Goal: Transaction & Acquisition: Purchase product/service

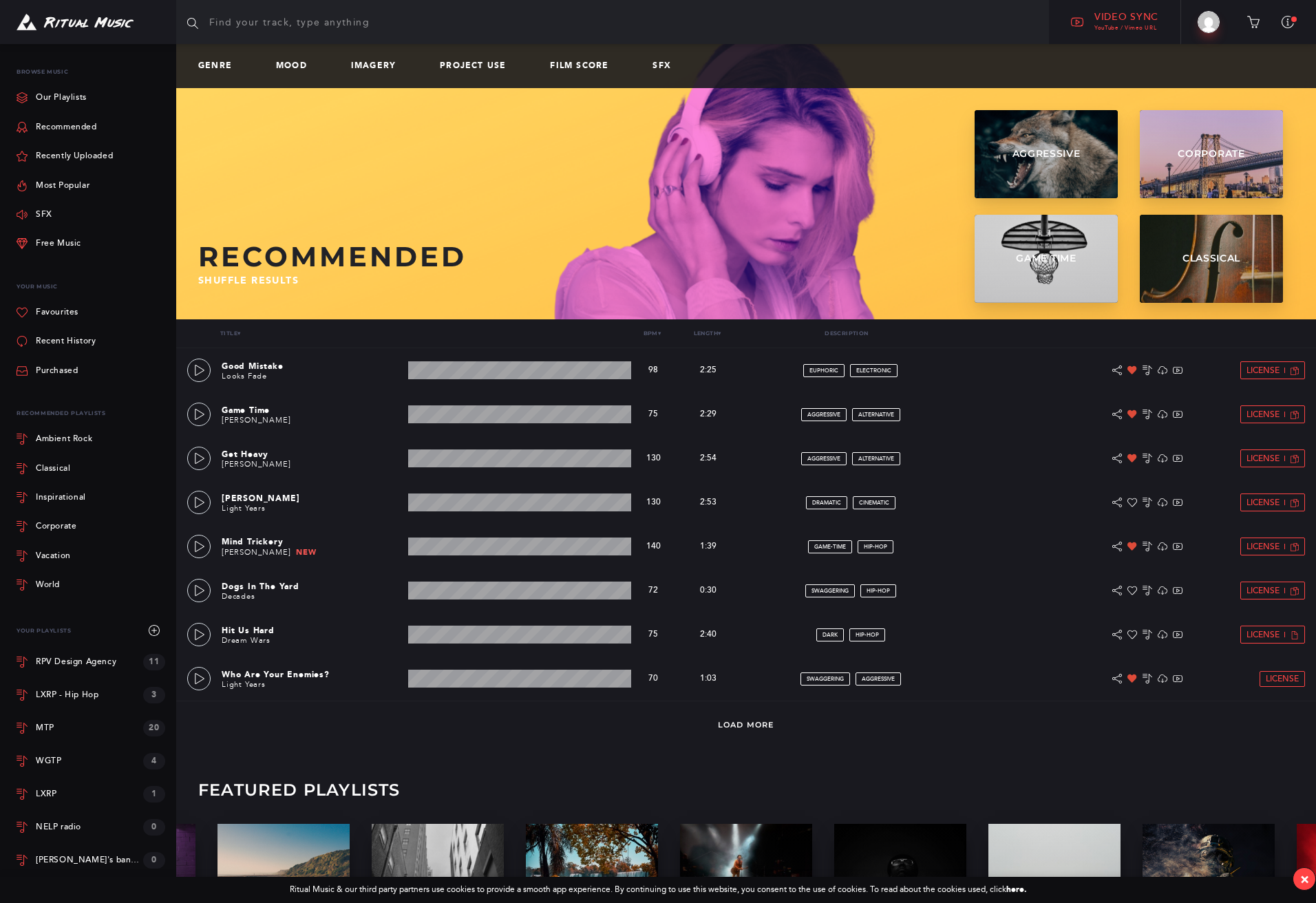
scroll to position [5, 0]
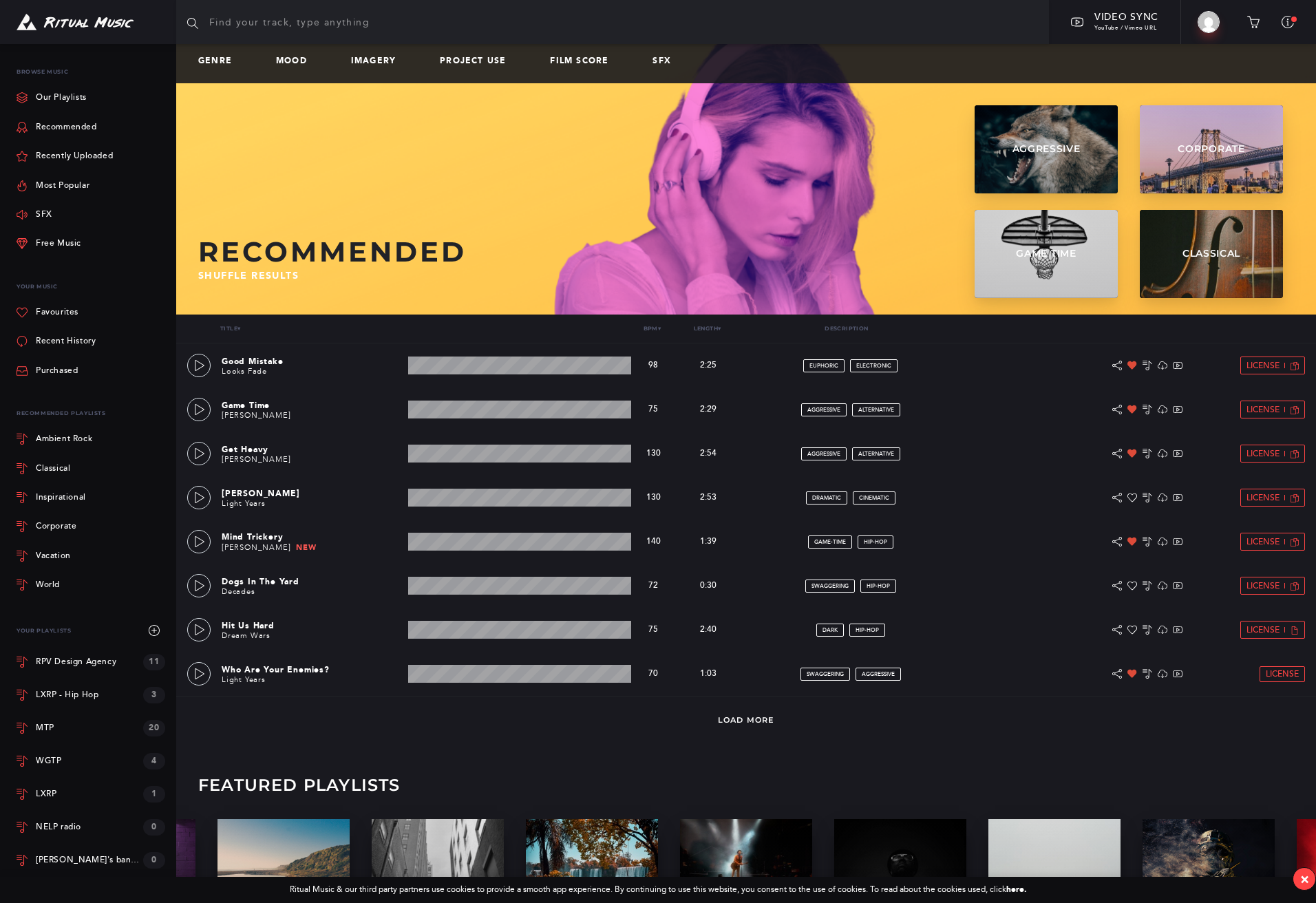
click at [343, 17] on input "text" at bounding box center [612, 22] width 872 height 44
type input "lofi"
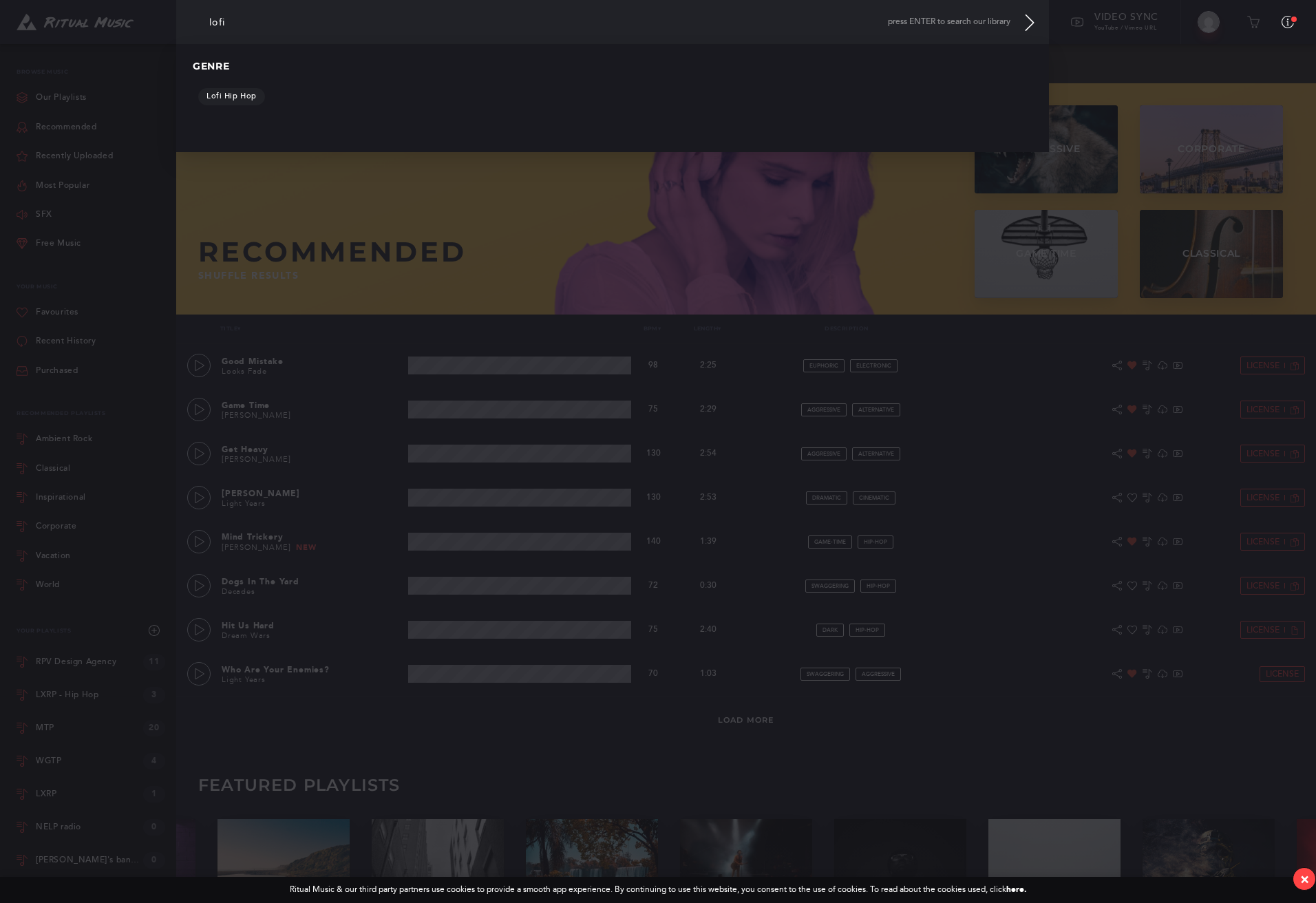
click at [989, 22] on span "press ENTER to search our library" at bounding box center [949, 22] width 123 height 10
click at [546, 40] on input "lofi" at bounding box center [612, 22] width 872 height 44
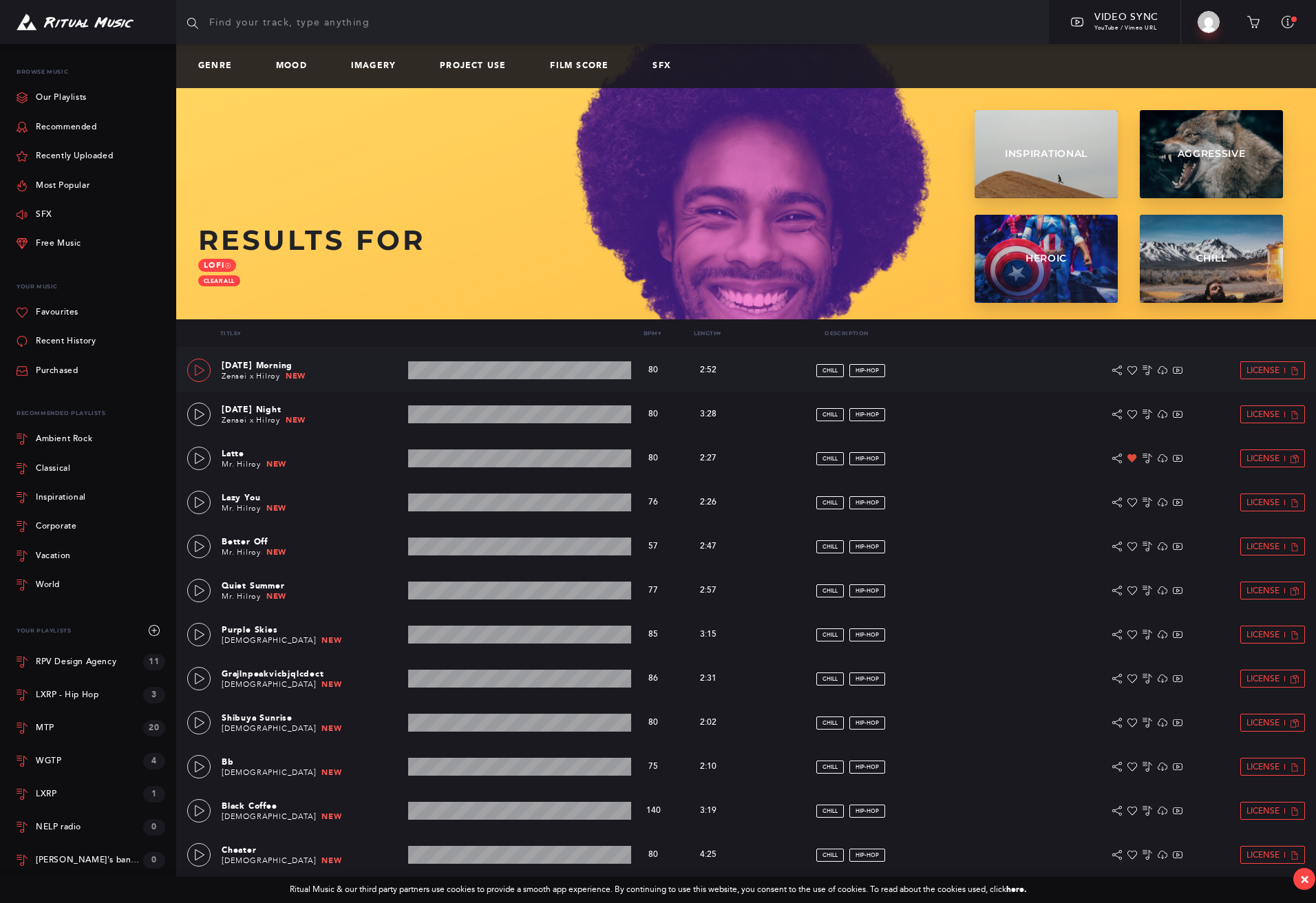
click at [199, 368] on icon at bounding box center [199, 370] width 10 height 11
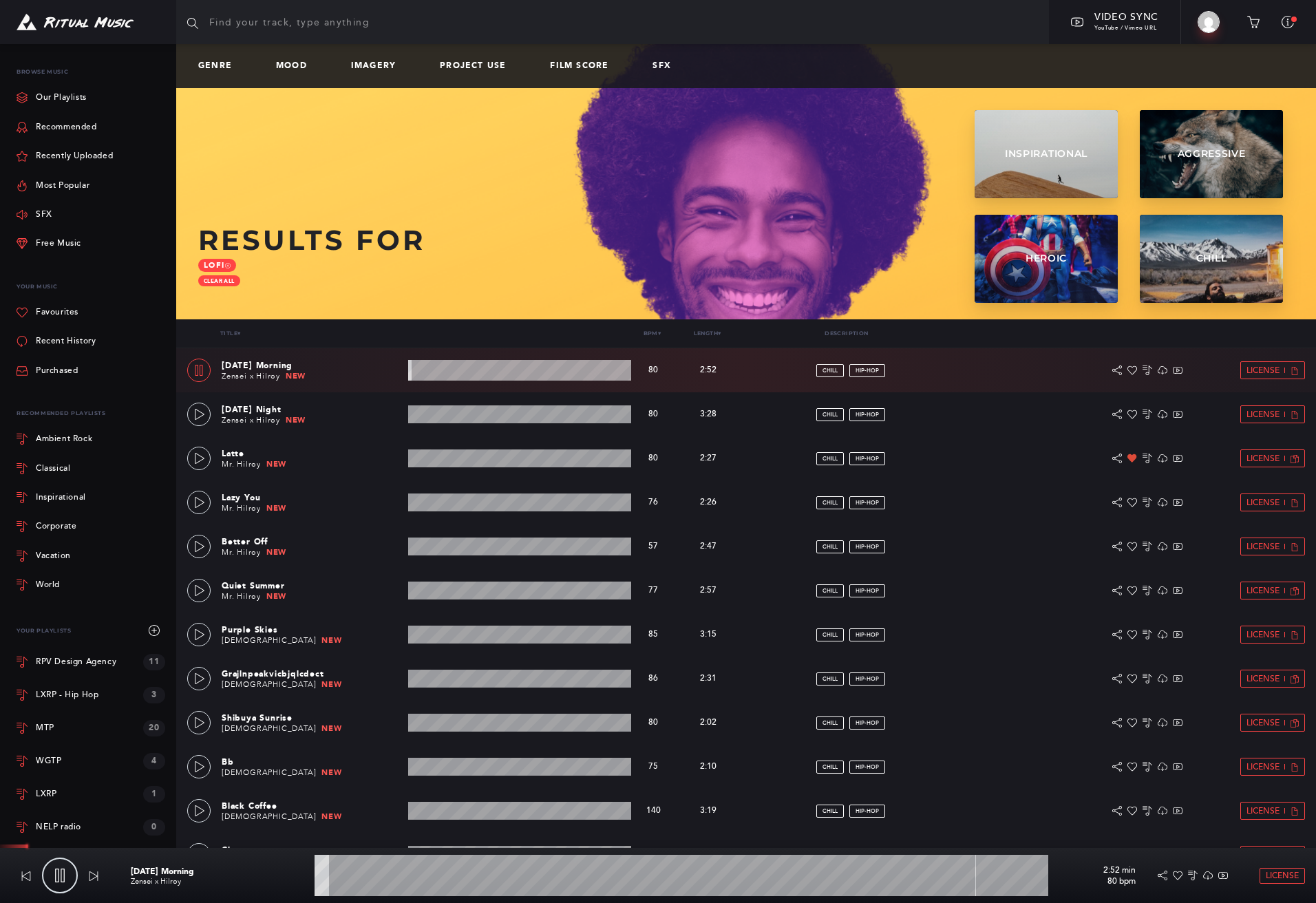
click at [431, 873] on wave at bounding box center [681, 875] width 733 height 42
click at [201, 416] on icon at bounding box center [199, 413] width 11 height 11
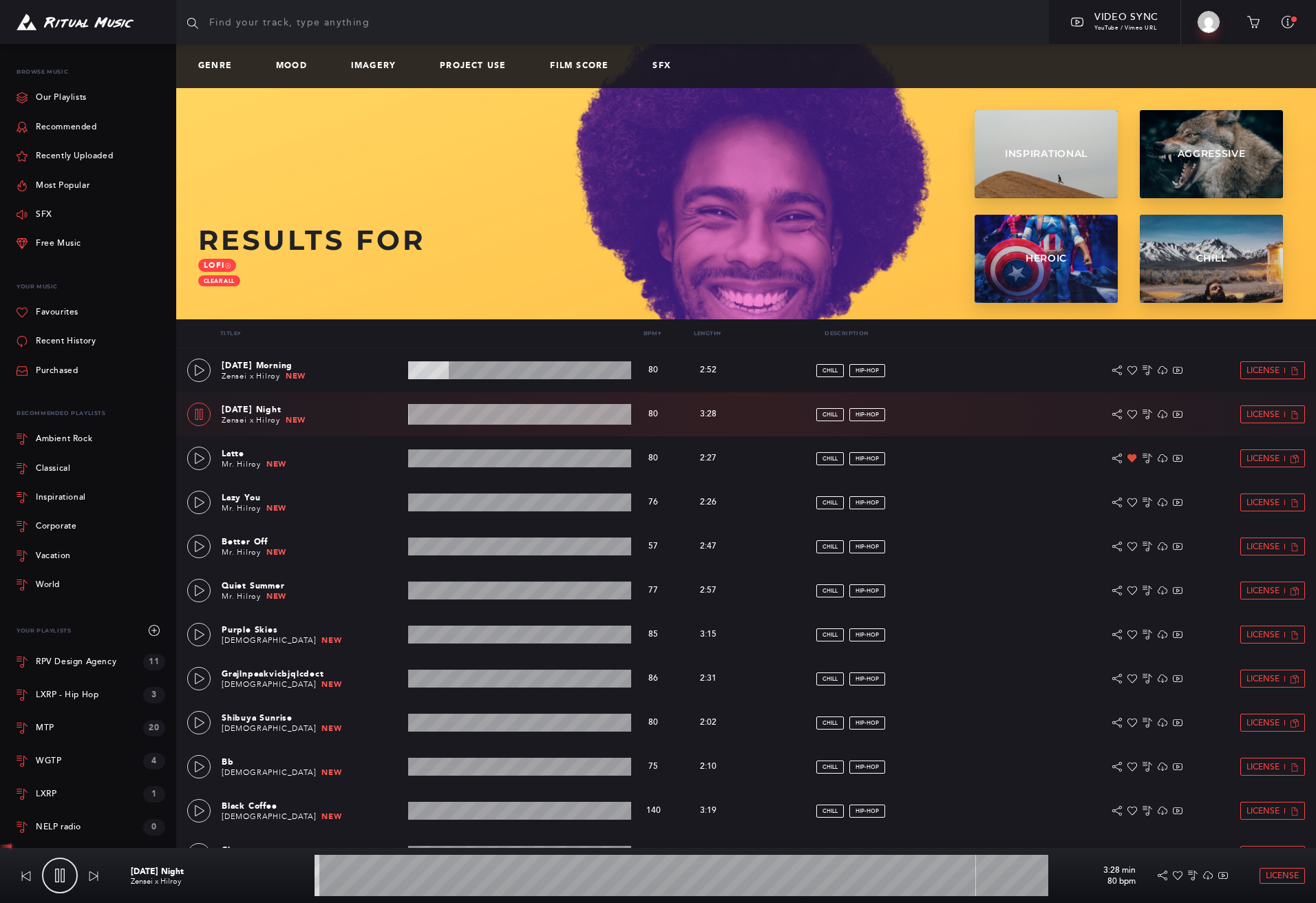
click at [489, 873] on wave at bounding box center [681, 875] width 733 height 42
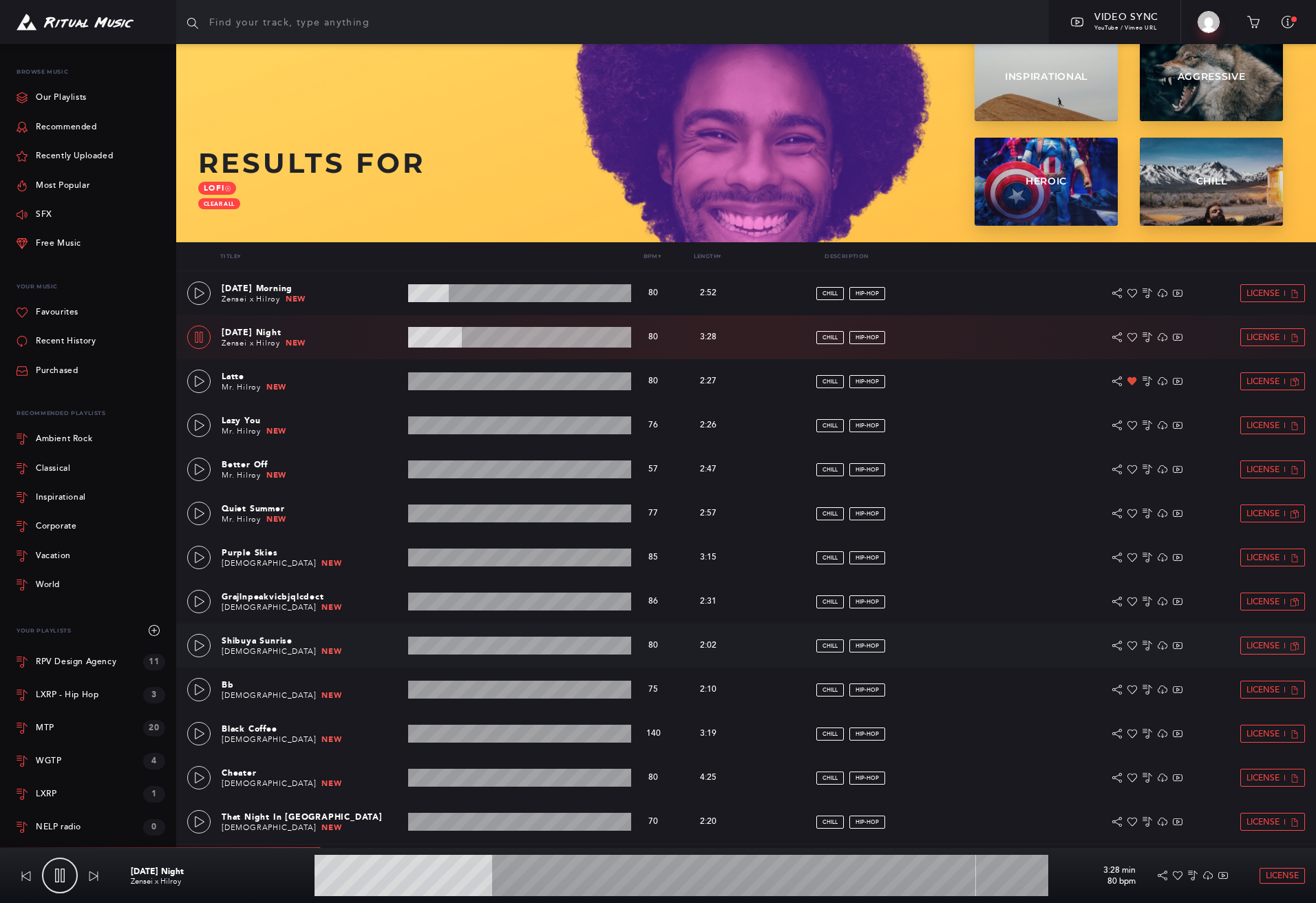
scroll to position [79, 0]
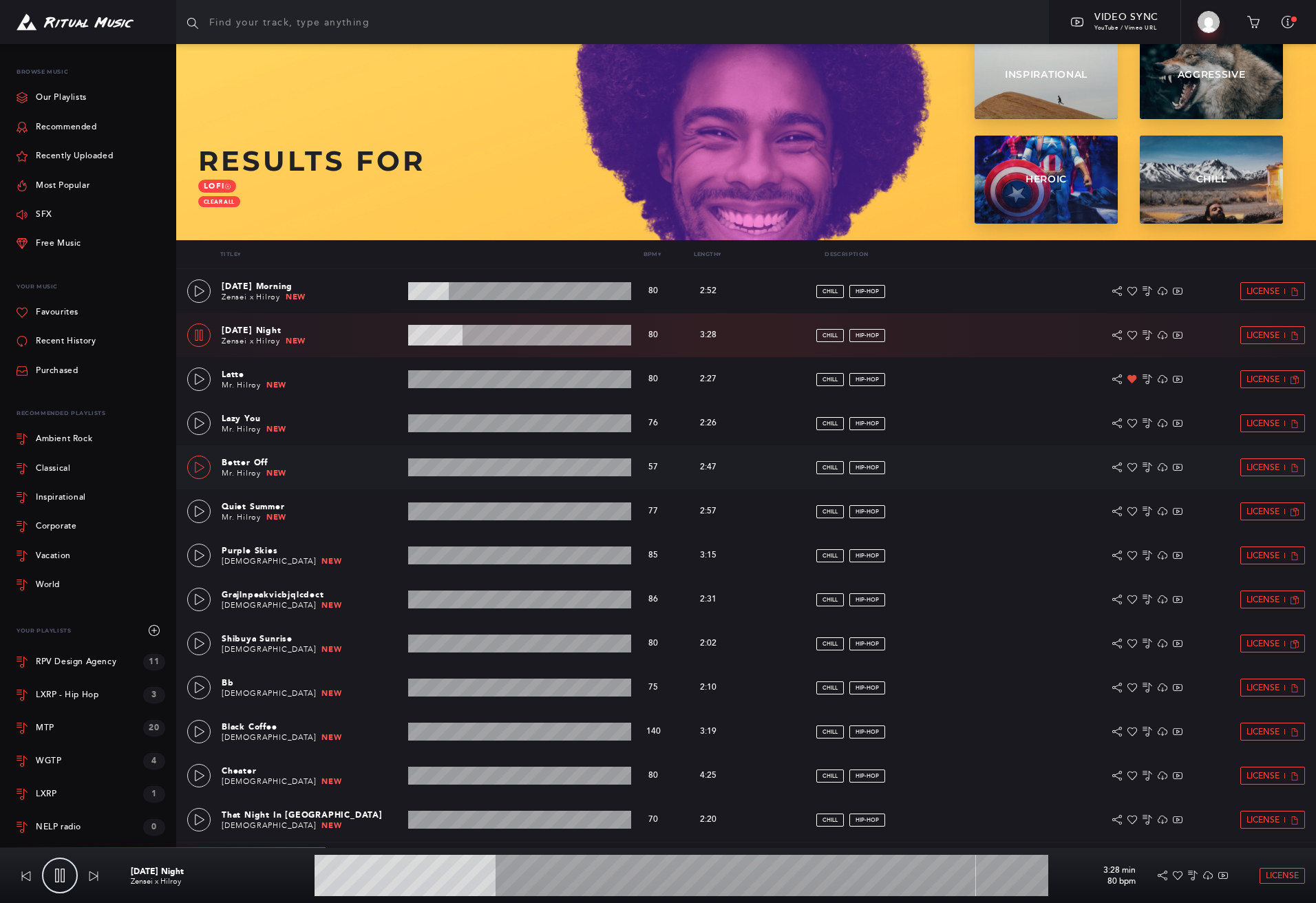
click at [199, 466] on icon at bounding box center [199, 467] width 11 height 11
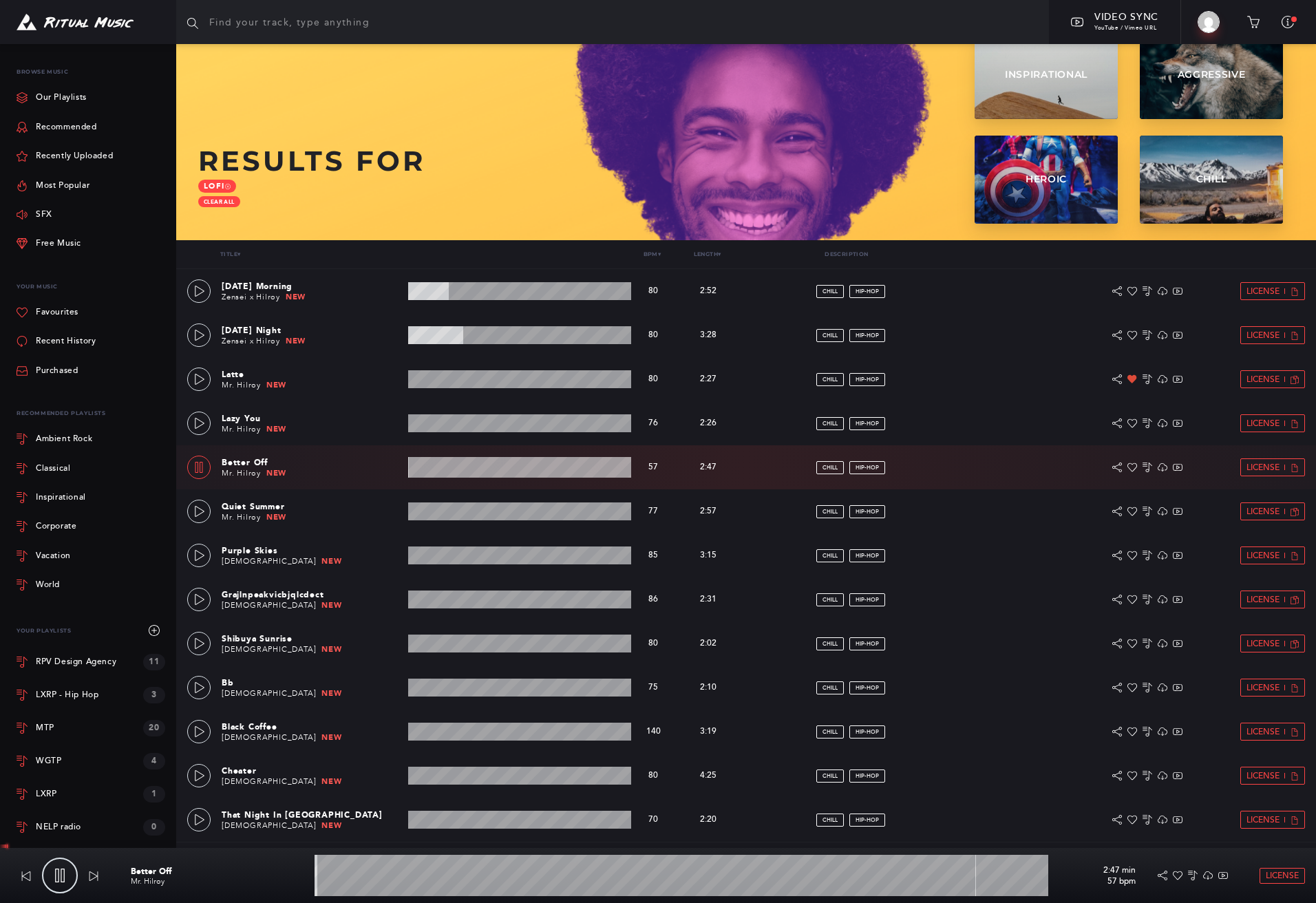
click at [438, 879] on wave at bounding box center [681, 875] width 733 height 42
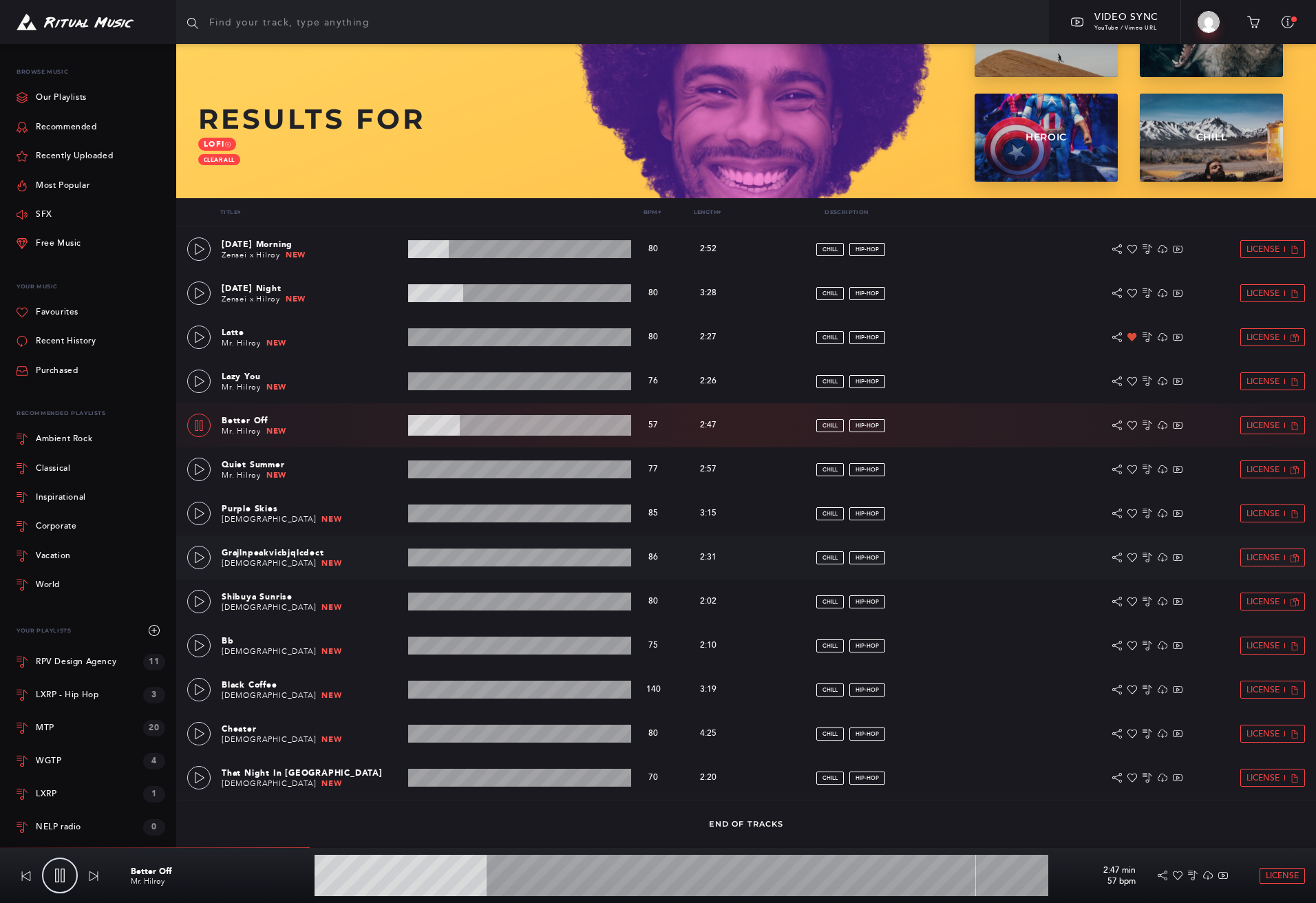
scroll to position [121, 0]
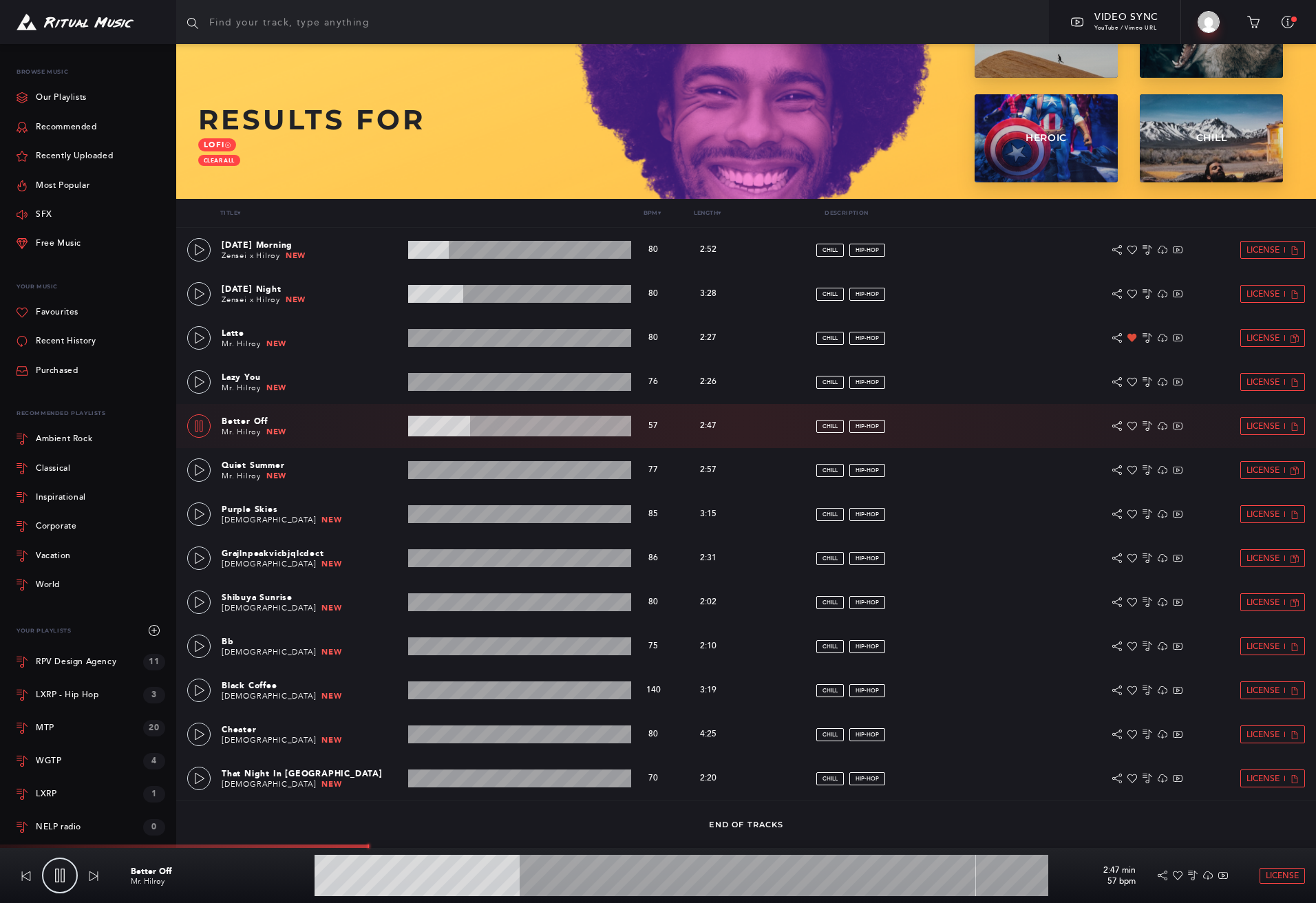
click at [388, 877] on wave at bounding box center [681, 875] width 733 height 42
click at [603, 875] on wave at bounding box center [681, 875] width 733 height 42
click at [734, 877] on wave at bounding box center [681, 875] width 733 height 42
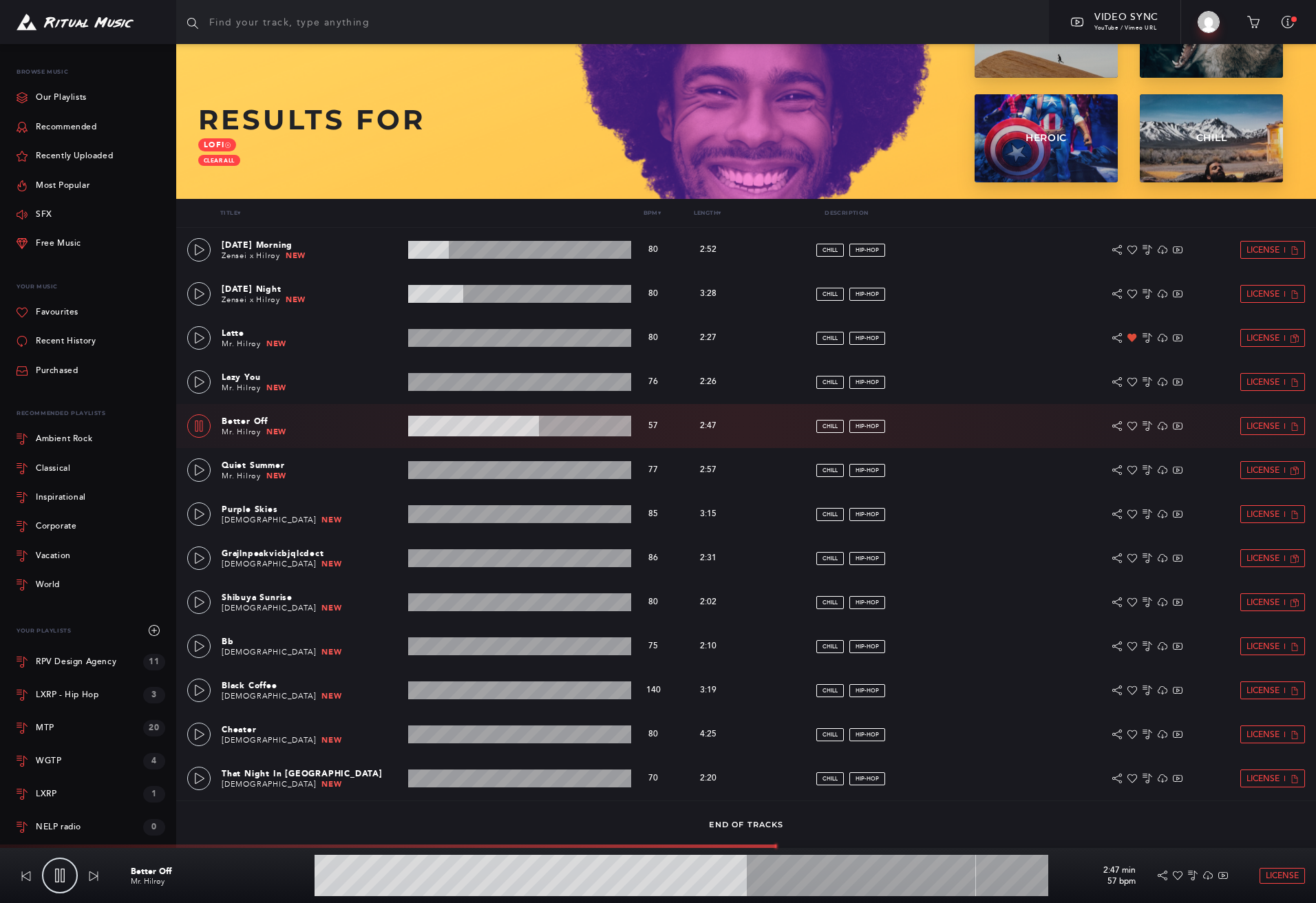
click at [815, 877] on wave at bounding box center [681, 875] width 733 height 42
click at [848, 877] on wave at bounding box center [681, 875] width 733 height 42
click at [884, 877] on wave at bounding box center [681, 875] width 733 height 42
click at [922, 877] on wave at bounding box center [681, 875] width 733 height 42
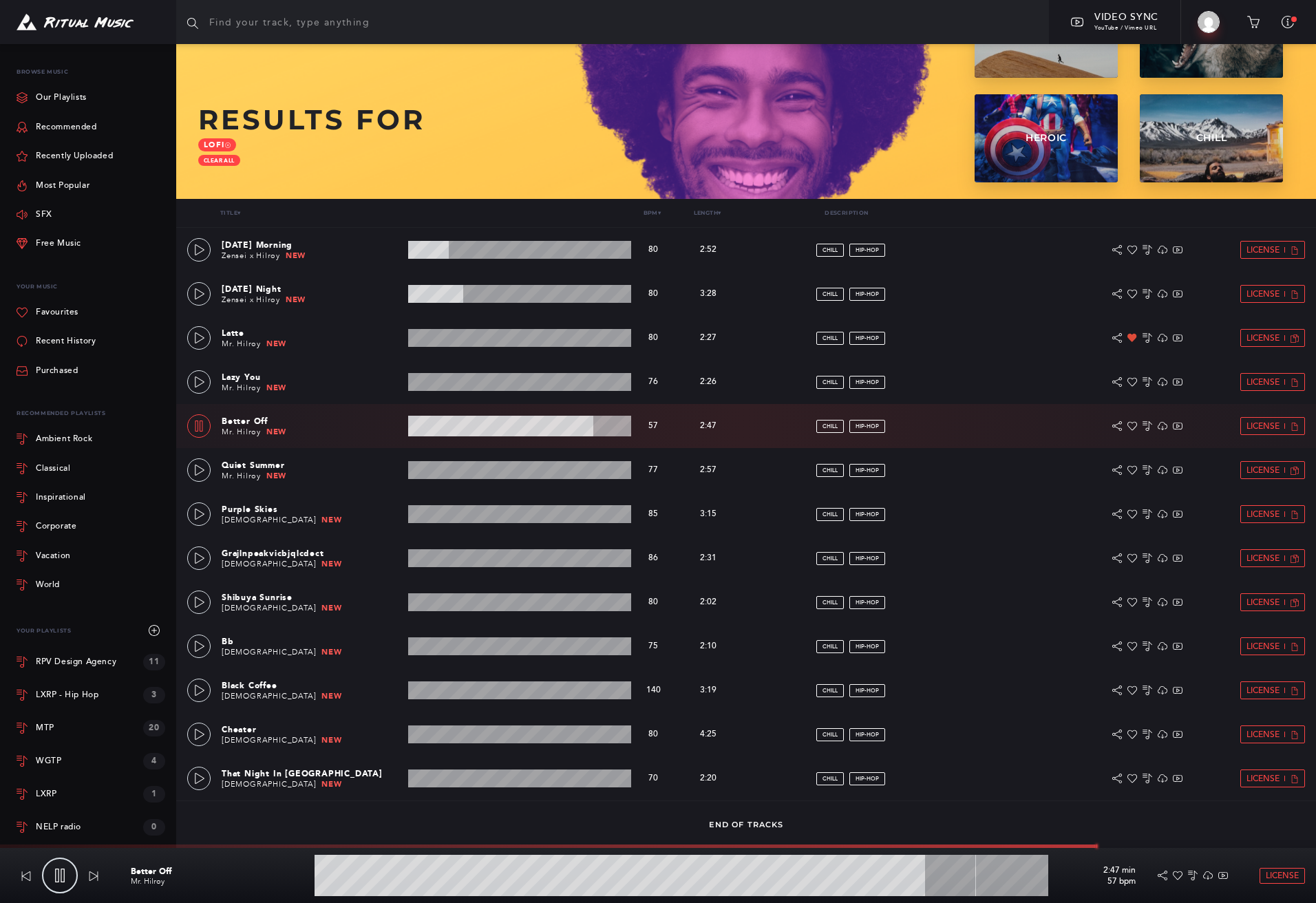
click at [951, 877] on wave at bounding box center [681, 875] width 733 height 42
click at [969, 875] on wave at bounding box center [681, 875] width 733 height 42
click at [59, 872] on icon at bounding box center [59, 875] width 14 height 14
click at [1266, 426] on span "License" at bounding box center [1261, 426] width 33 height 9
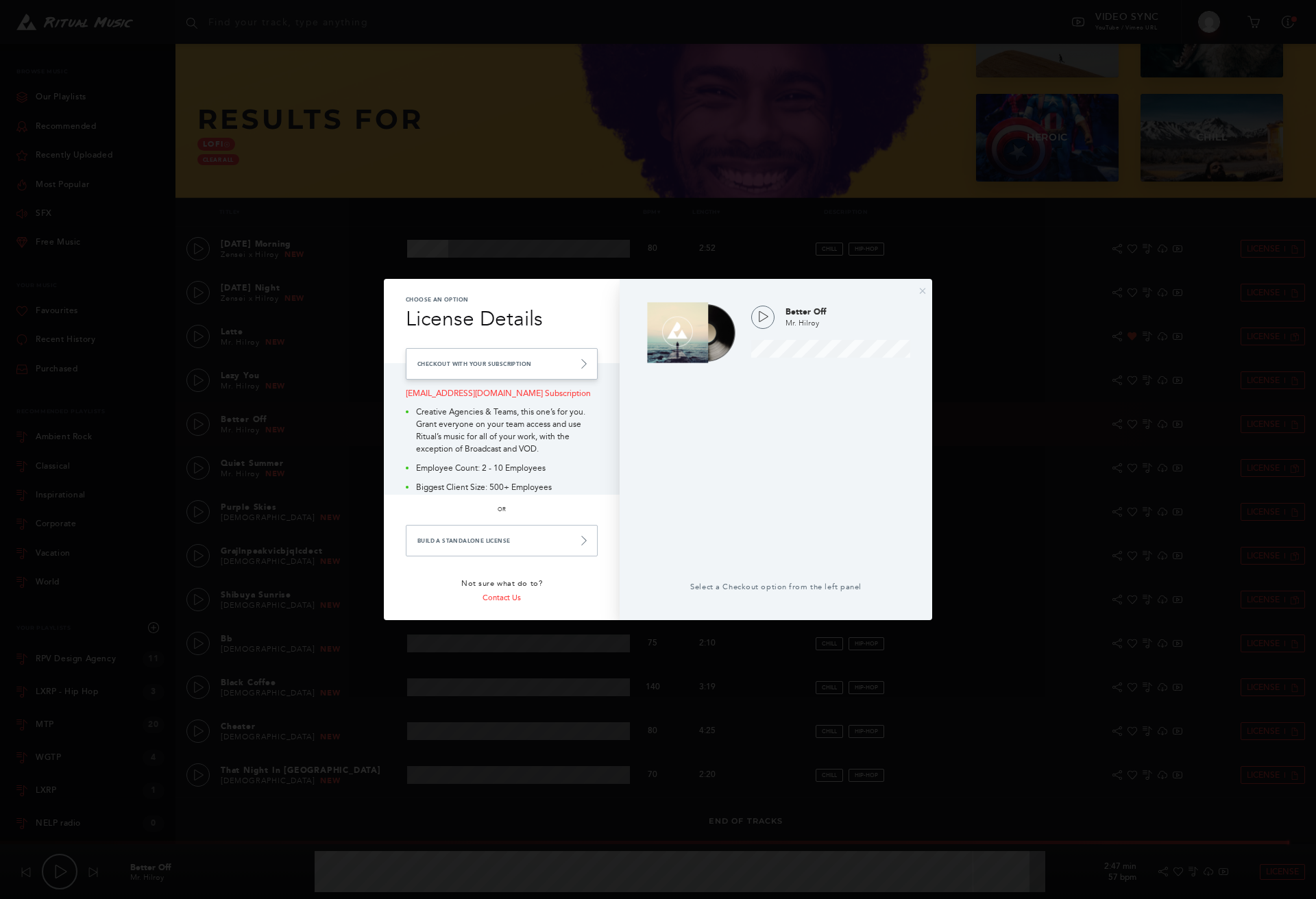
click at [502, 364] on link "Checkout with your Subscription" at bounding box center [502, 364] width 192 height 32
click at [455, 353] on link "Checkout with your Subscription" at bounding box center [502, 364] width 192 height 32
click at [74, 12] on div "Unable to Create Track Order" at bounding box center [105, 12] width 182 height 10
click at [684, 517] on div at bounding box center [776, 475] width 269 height 213
click at [1022, 495] on div "× Choose an Option License Details Checkout with your Subscription [EMAIL_ADDRE…" at bounding box center [658, 449] width 1316 height 899
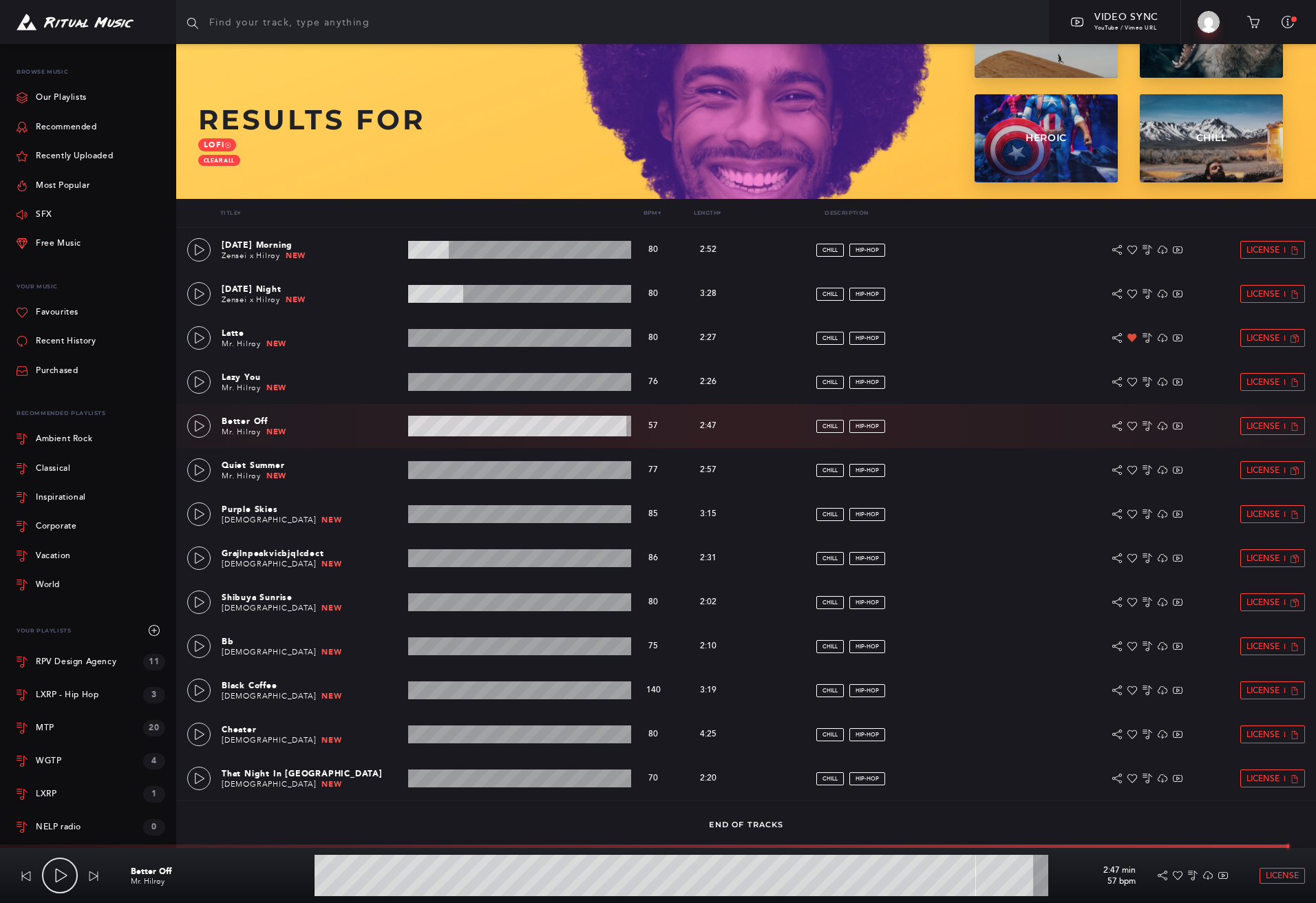
click at [57, 872] on icon at bounding box center [61, 875] width 14 height 14
click at [57, 872] on icon at bounding box center [59, 875] width 14 height 14
click at [1288, 877] on span "License" at bounding box center [1281, 875] width 33 height 9
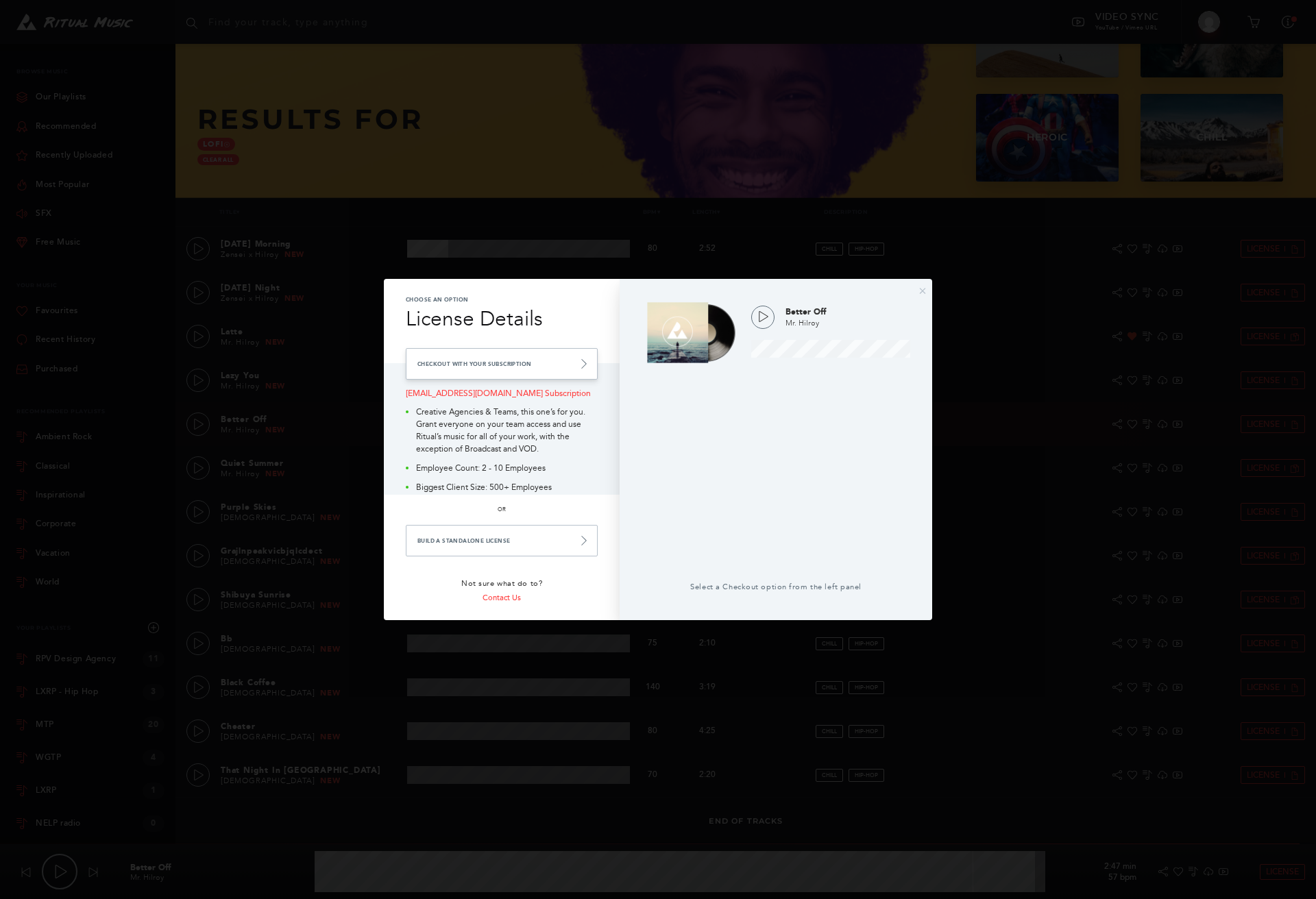
click at [504, 365] on link "Checkout with your Subscription" at bounding box center [502, 364] width 192 height 32
drag, startPoint x: 920, startPoint y: 290, endPoint x: 913, endPoint y: 290, distance: 7.0
click at [920, 290] on button "×" at bounding box center [922, 290] width 8 height 12
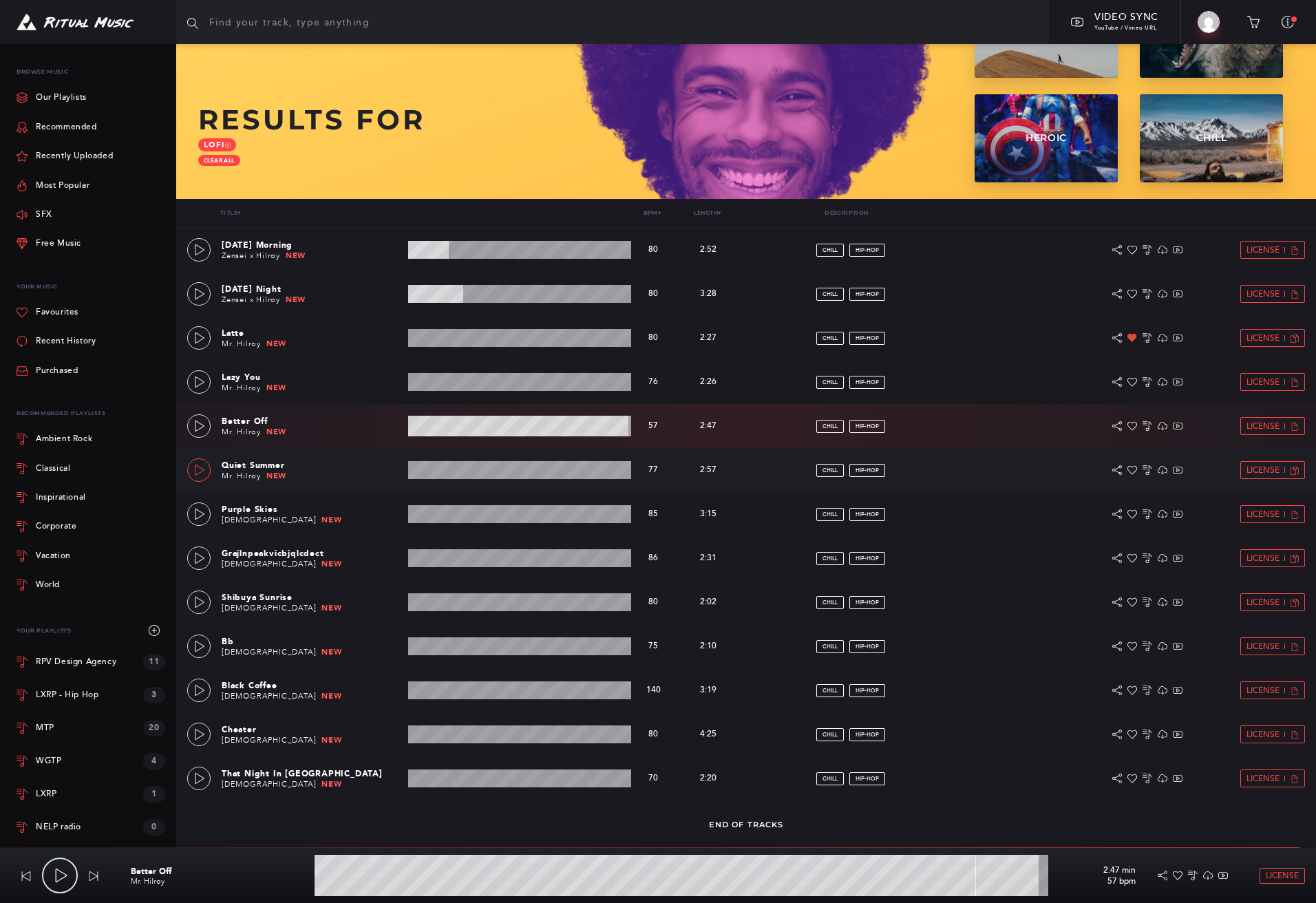
click at [204, 467] on icon at bounding box center [199, 470] width 11 height 11
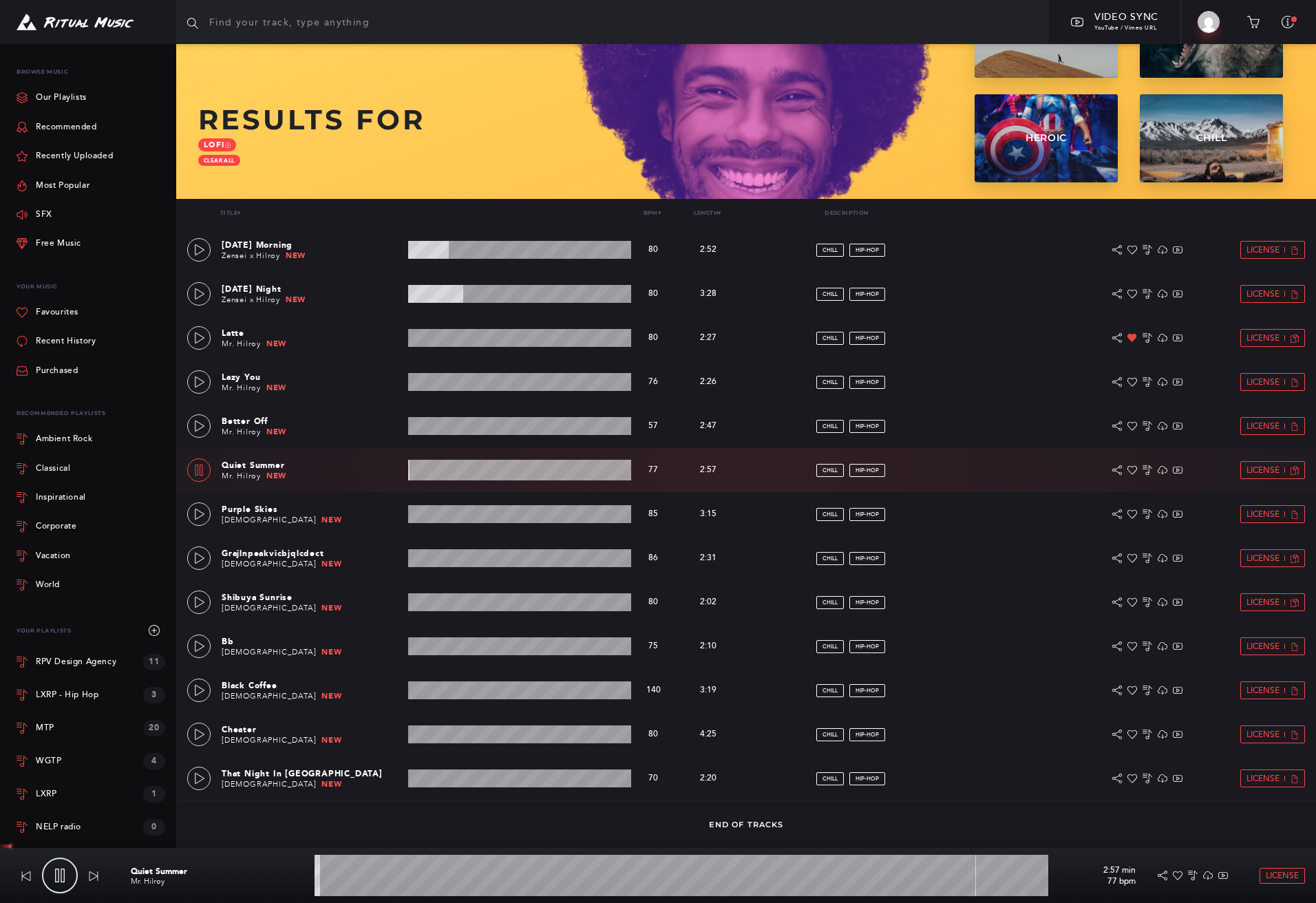
click at [423, 875] on wave at bounding box center [681, 875] width 733 height 42
click at [469, 878] on wave at bounding box center [681, 875] width 733 height 42
click at [515, 877] on wave at bounding box center [681, 875] width 733 height 42
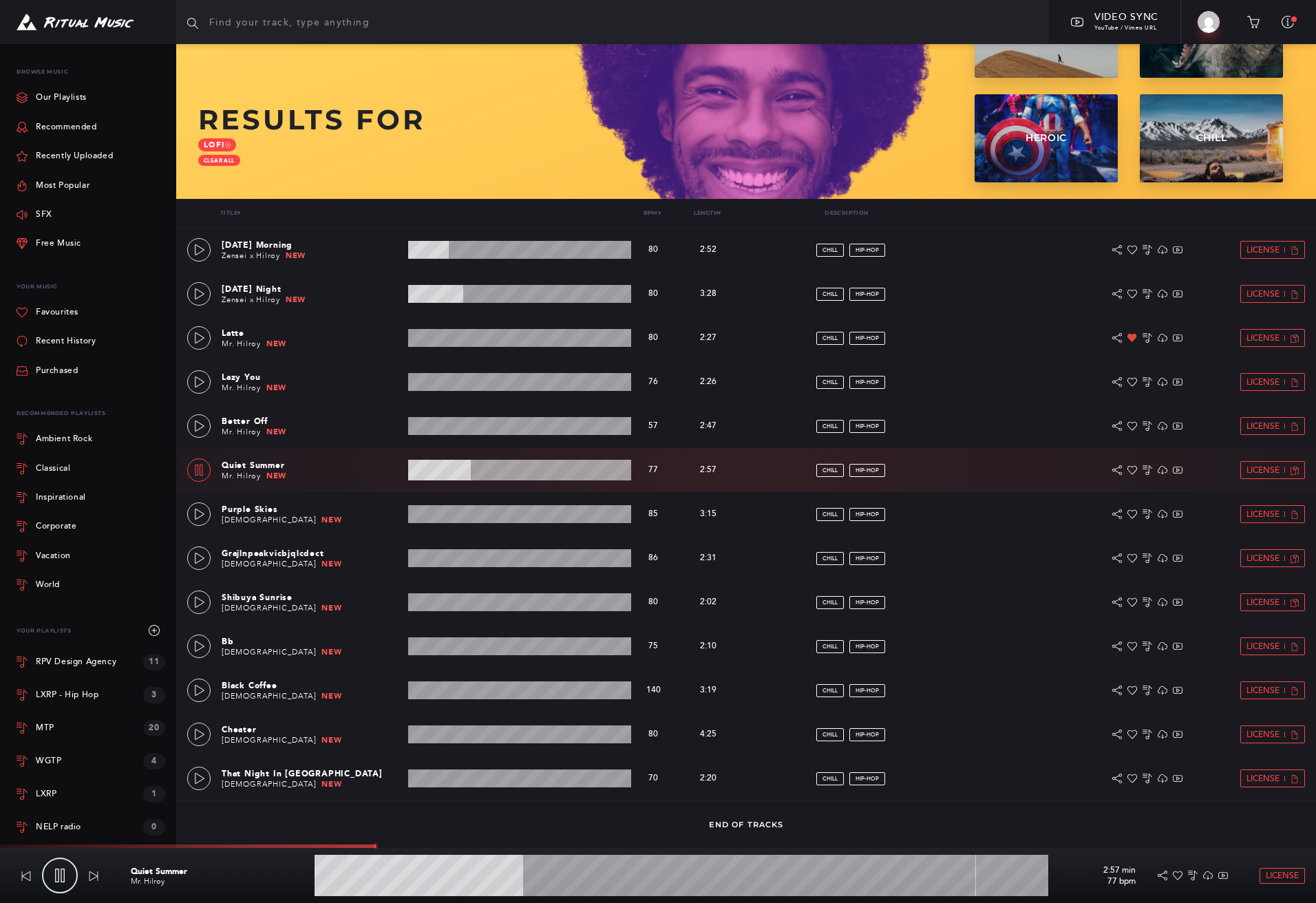
click at [617, 877] on wave at bounding box center [681, 875] width 733 height 42
click at [672, 877] on wave at bounding box center [681, 875] width 733 height 42
click at [734, 878] on wave at bounding box center [681, 875] width 733 height 42
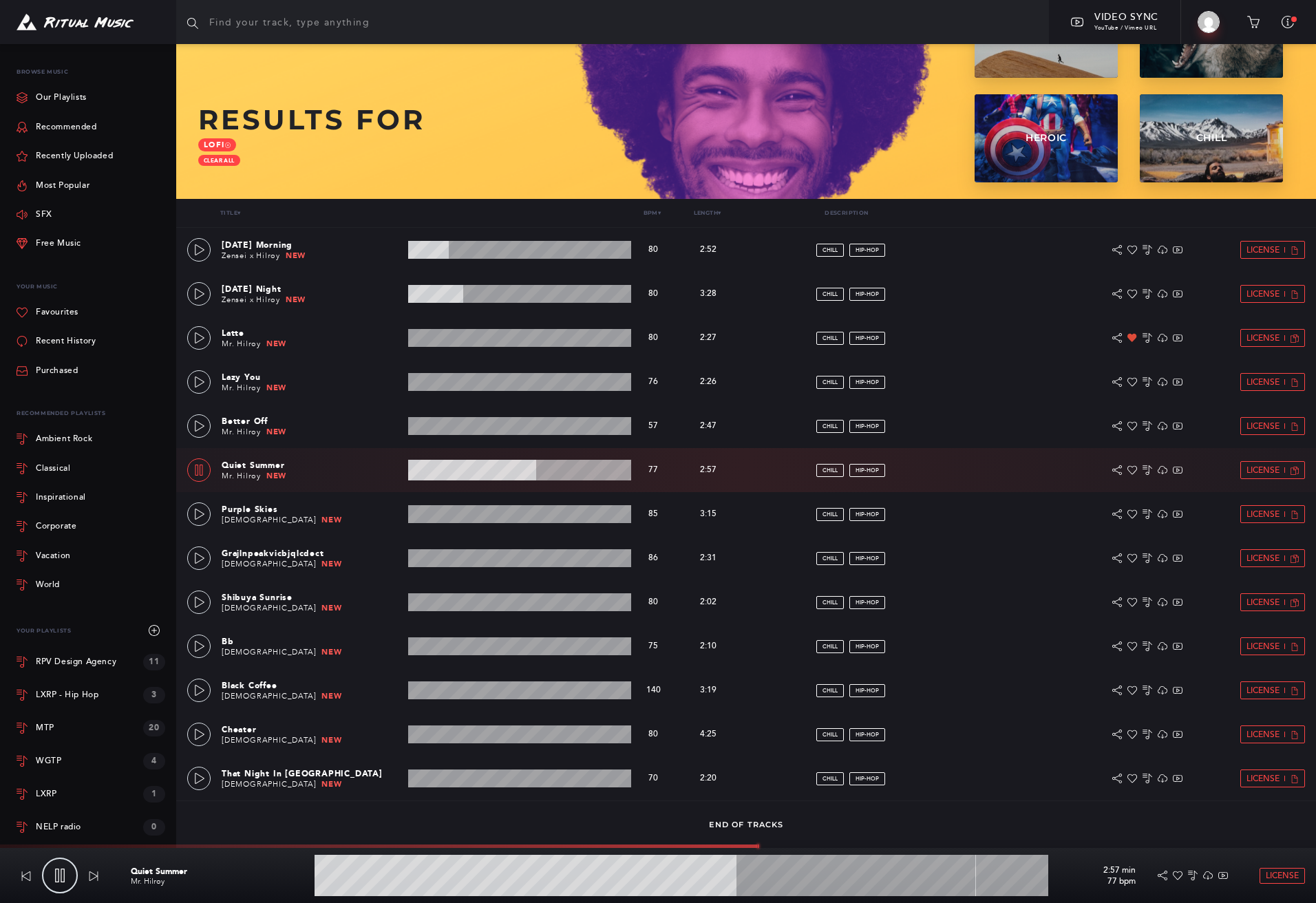
click at [789, 877] on wave at bounding box center [681, 875] width 733 height 42
click at [988, 876] on wave at bounding box center [681, 875] width 733 height 42
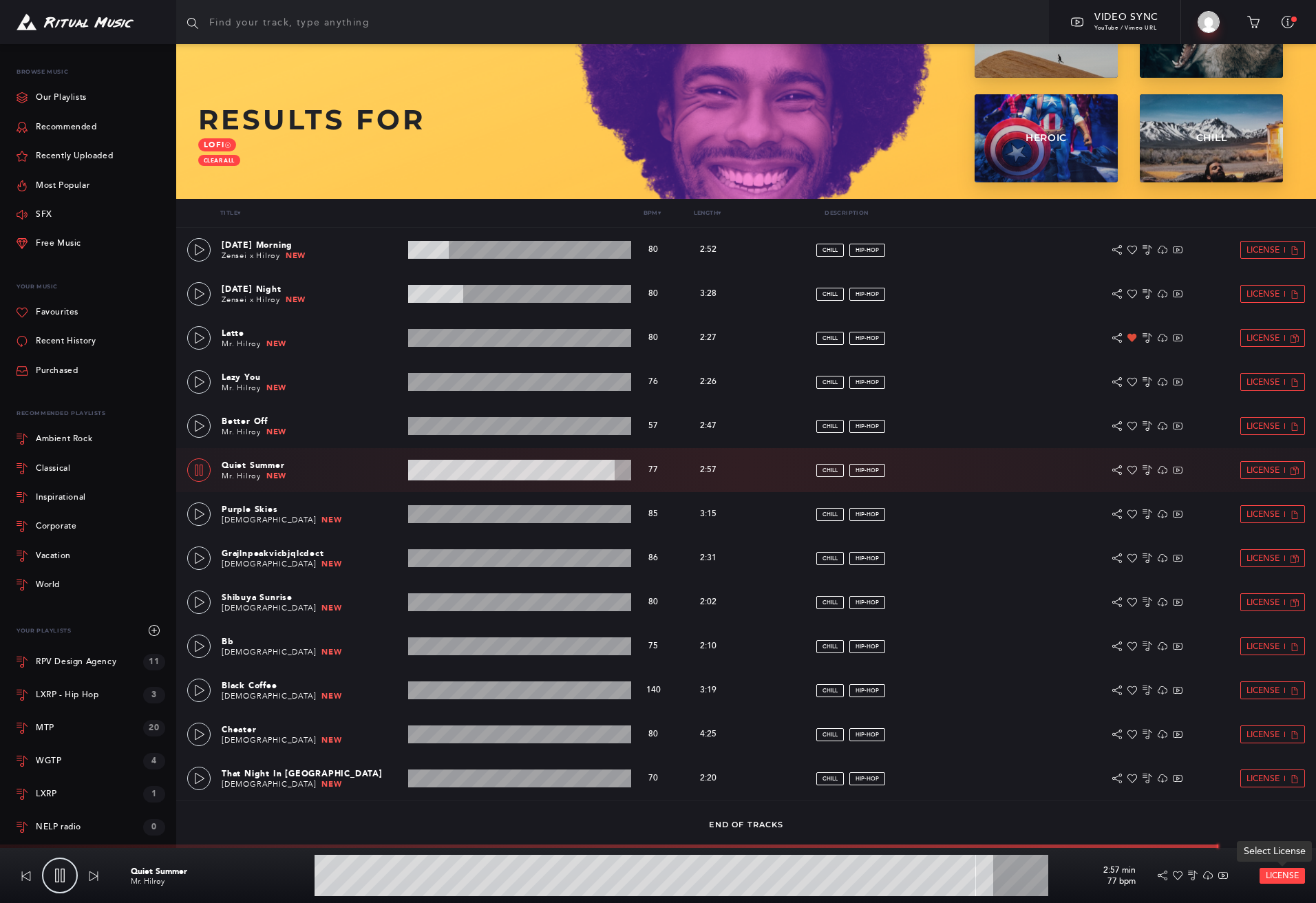
click at [1283, 875] on span "License" at bounding box center [1281, 875] width 33 height 9
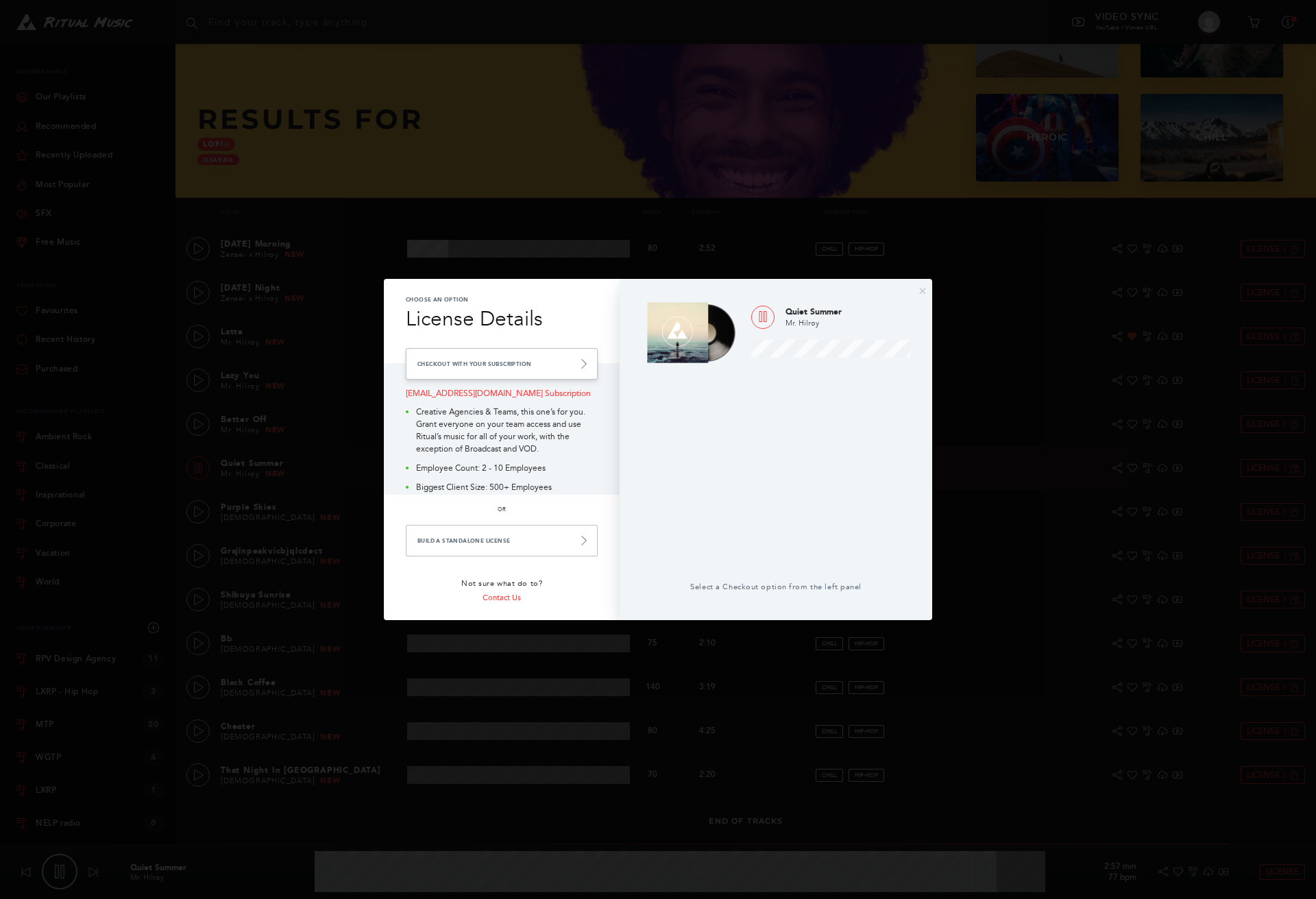
click at [486, 357] on link "Checkout with your Subscription" at bounding box center [502, 364] width 192 height 32
click at [860, 250] on div "× Choose an Option License Details Checkout with your Subscription [EMAIL_ADDRE…" at bounding box center [658, 449] width 1316 height 899
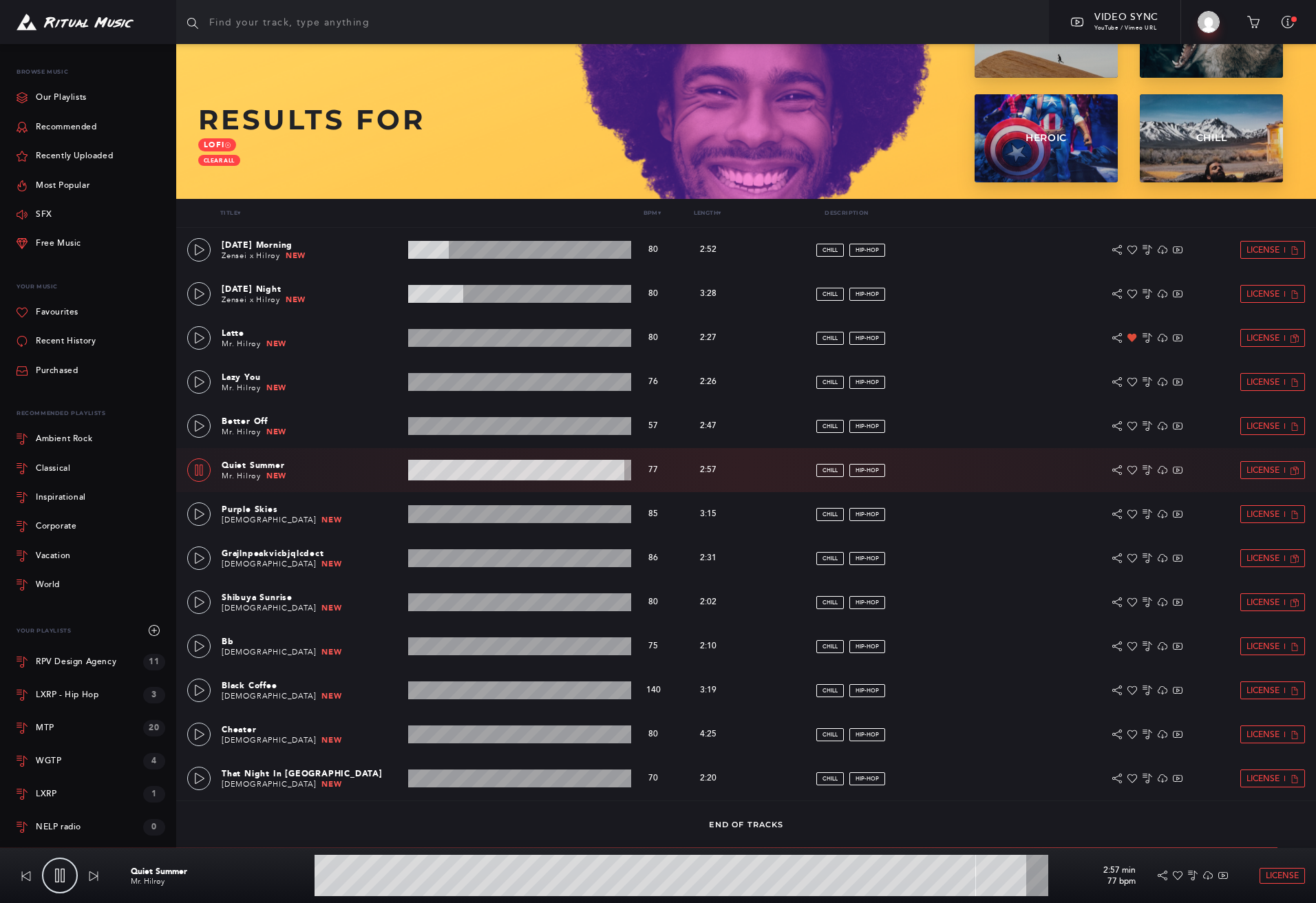
click at [53, 874] on link at bounding box center [59, 875] width 36 height 36
type input "97.17"
drag, startPoint x: 191, startPoint y: 870, endPoint x: 184, endPoint y: 890, distance: 21.2
click at [131, 871] on p "Quiet Summer" at bounding box center [220, 871] width 178 height 12
drag, startPoint x: 144, startPoint y: 882, endPoint x: 118, endPoint y: 873, distance: 27.5
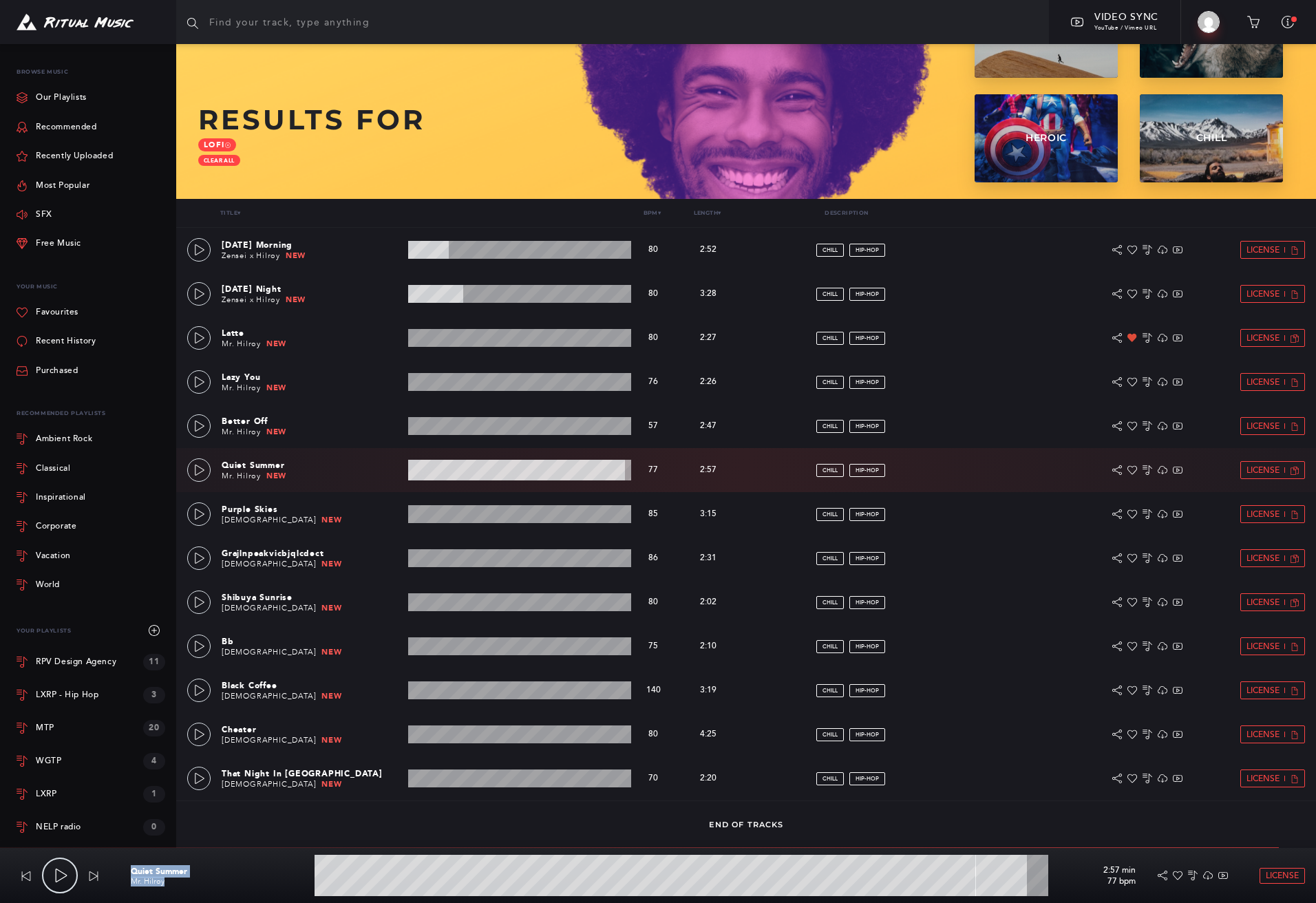
click at [118, 873] on div "2:52 Quiet Summer Mr. Hilroy 2:57 min 77 bpm License" at bounding box center [658, 875] width 1316 height 56
copy div "Quiet Summer Mr. Hilroy"
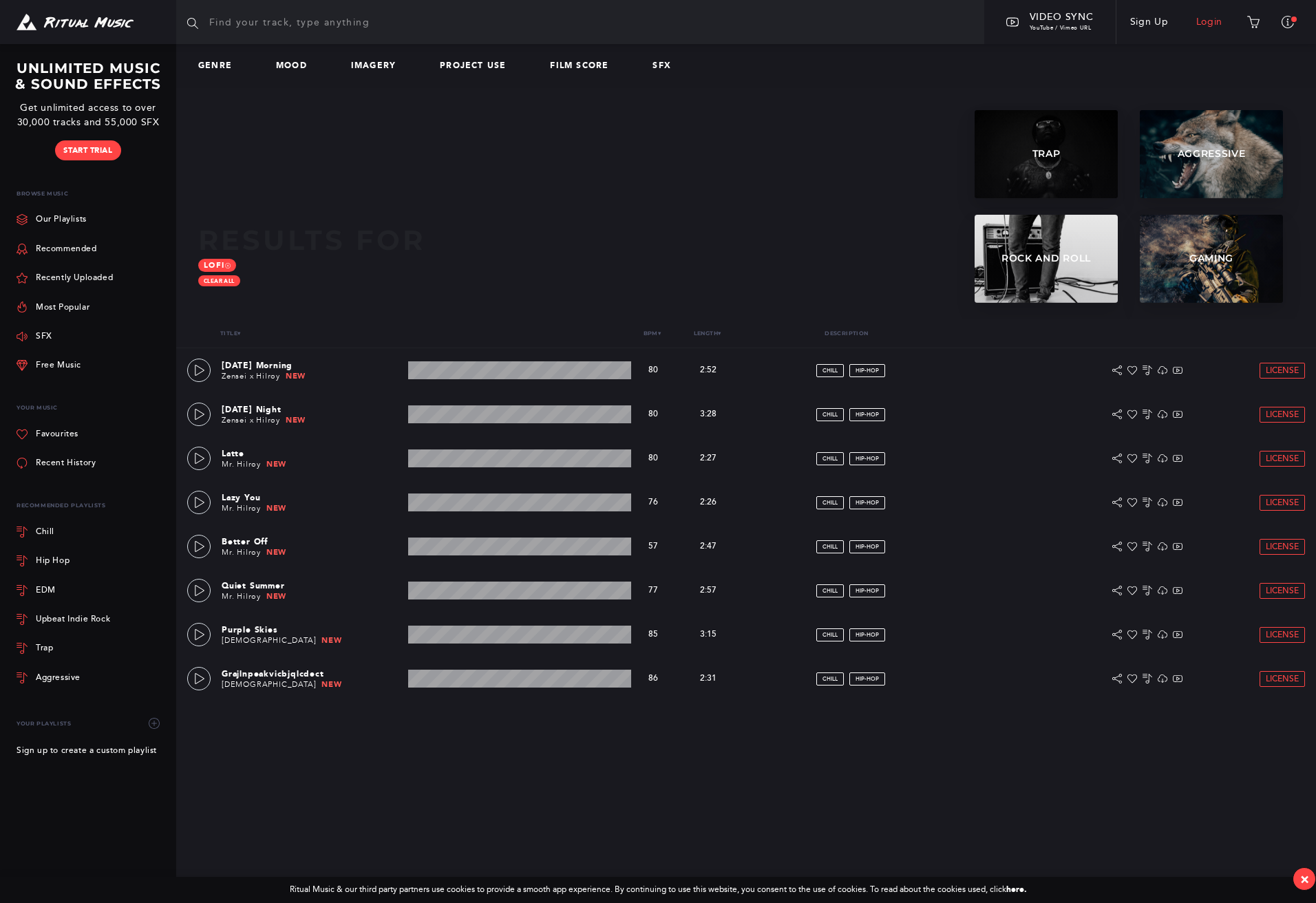
click at [1203, 22] on link "Login" at bounding box center [1209, 22] width 55 height 39
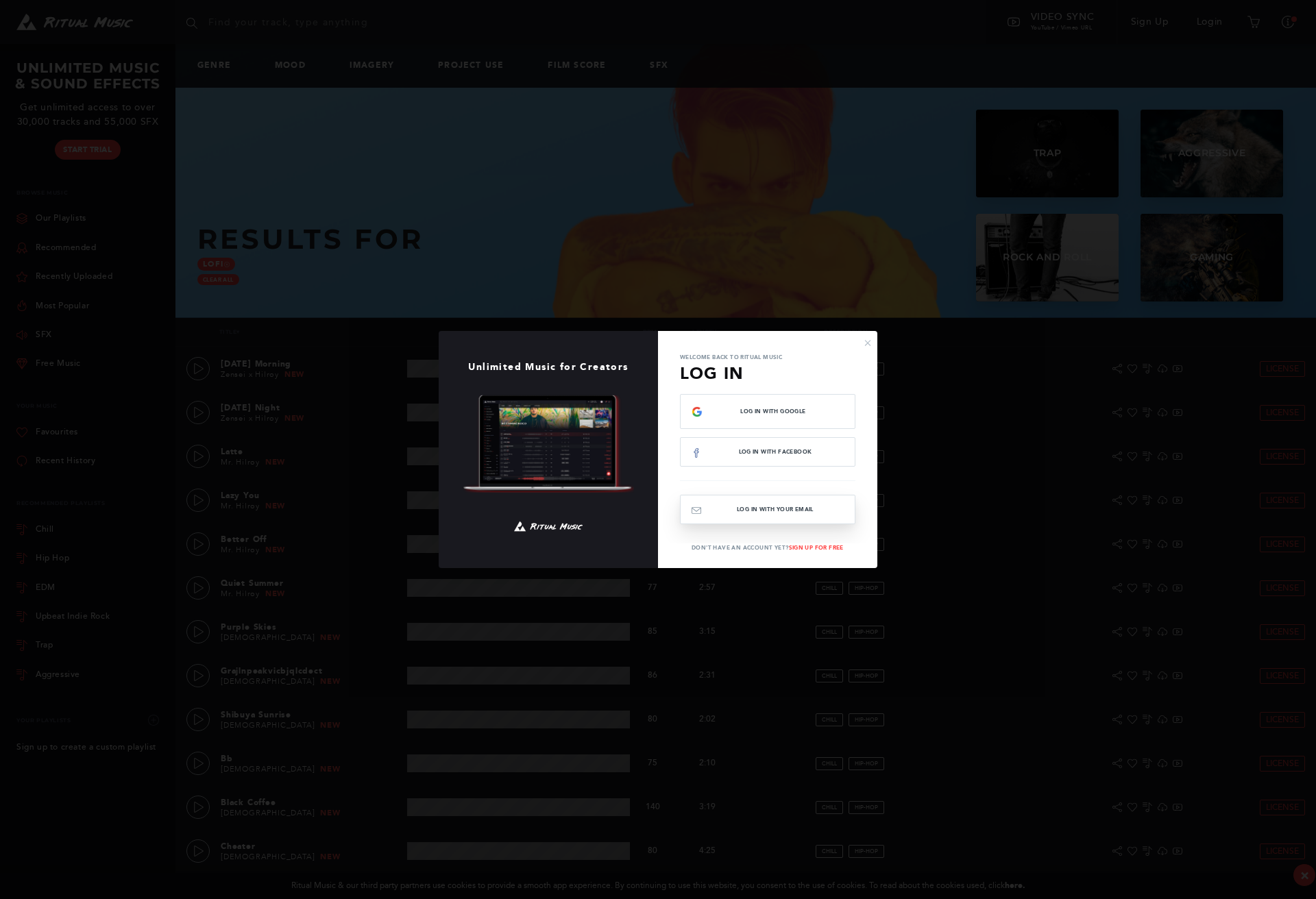
click at [760, 516] on button "Log In with your email" at bounding box center [768, 509] width 176 height 30
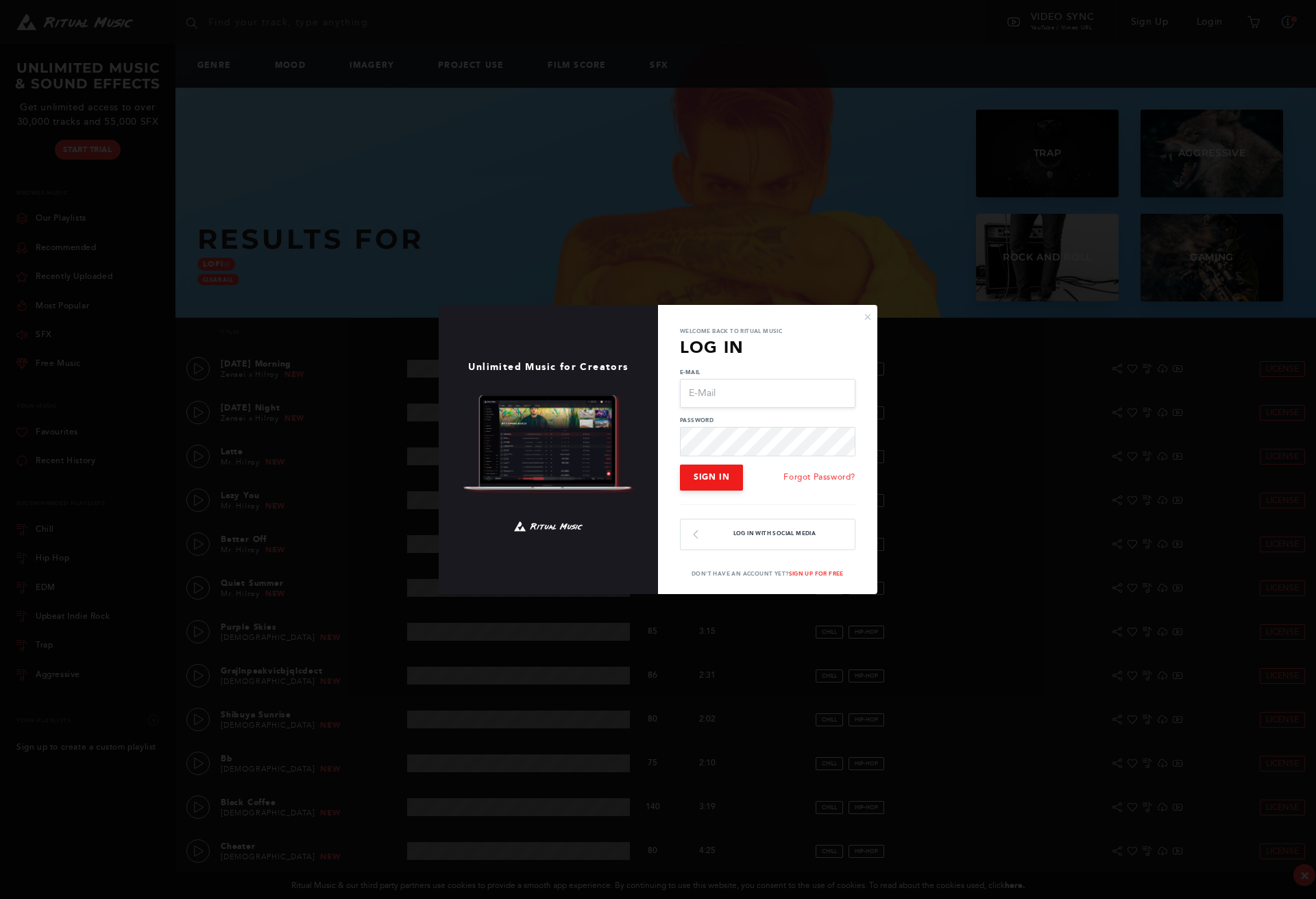
type input "video@bigbuild.vic.gov.au"
click at [714, 470] on button "Sign In" at bounding box center [712, 478] width 63 height 26
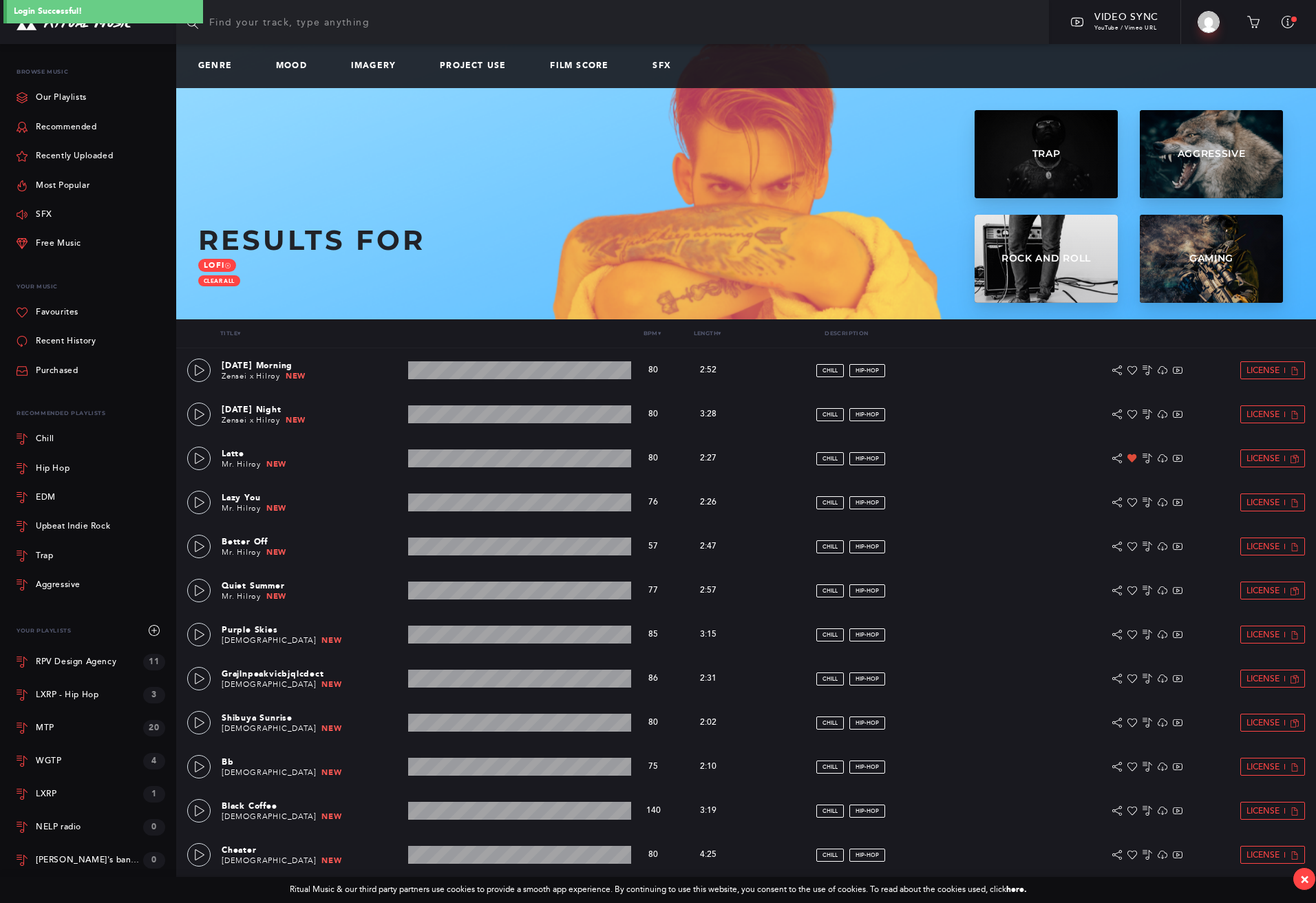
click at [279, 17] on input "text" at bounding box center [612, 22] width 872 height 44
paste input "Quiet Summer Mr. Hilroy"
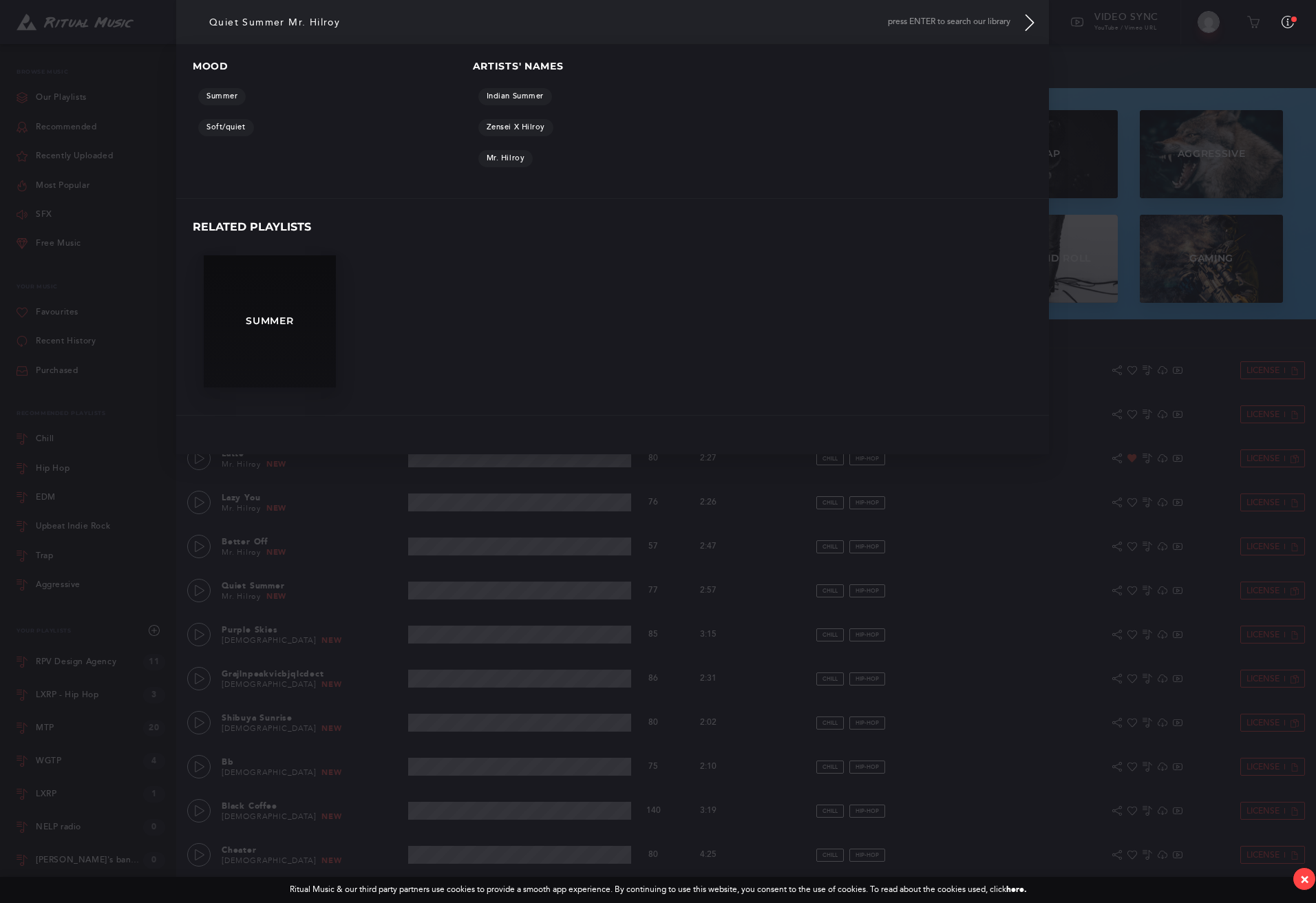
type input "Quiet Summer Mr. Hilroy"
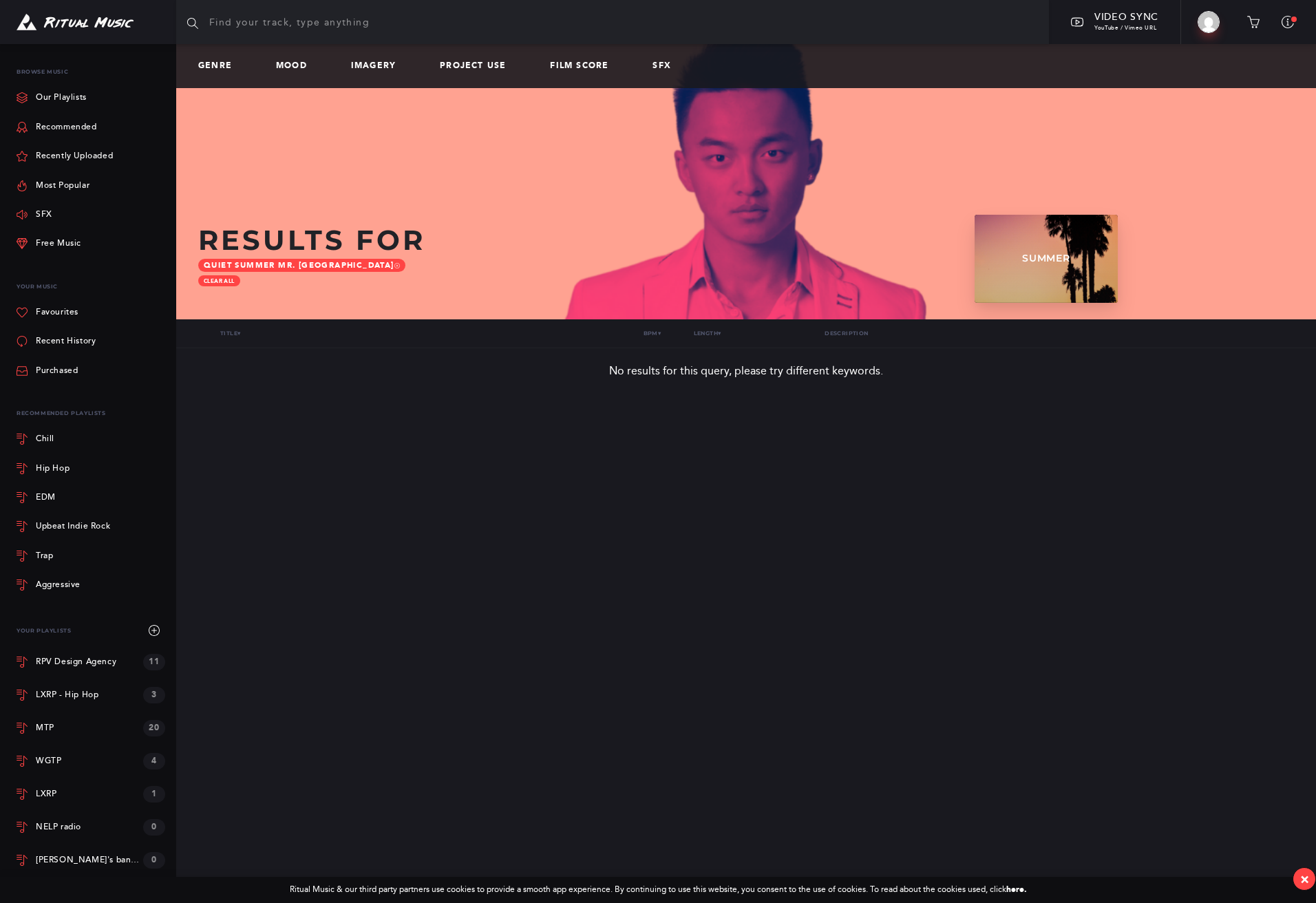
click at [317, 20] on input "text" at bounding box center [612, 22] width 872 height 44
type input "quiet summer"
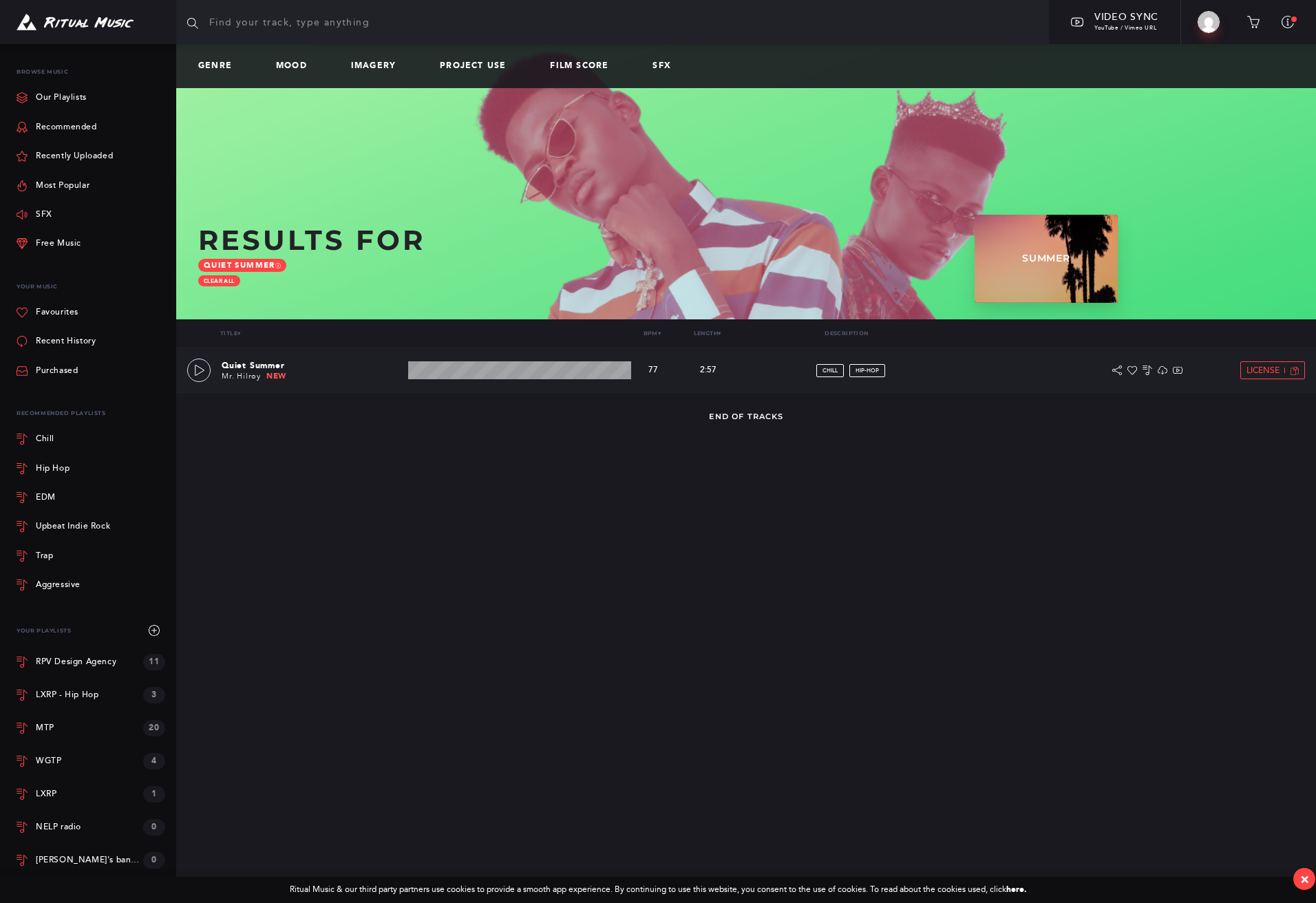
click at [275, 367] on p "Quiet Summer" at bounding box center [312, 365] width 181 height 12
click at [243, 373] on link "Mr. Hilroy" at bounding box center [242, 376] width 40 height 9
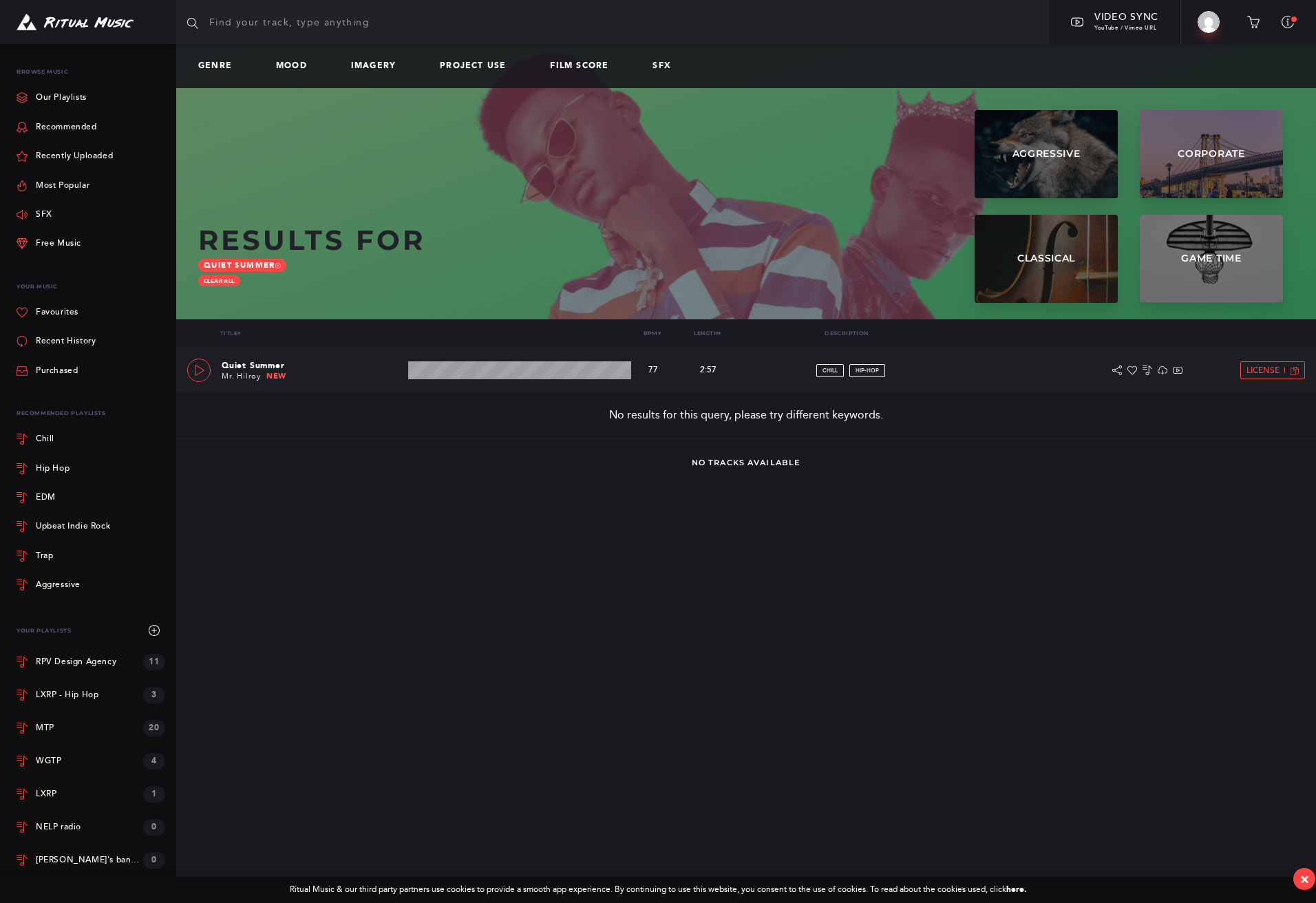
click at [198, 370] on icon at bounding box center [199, 370] width 11 height 11
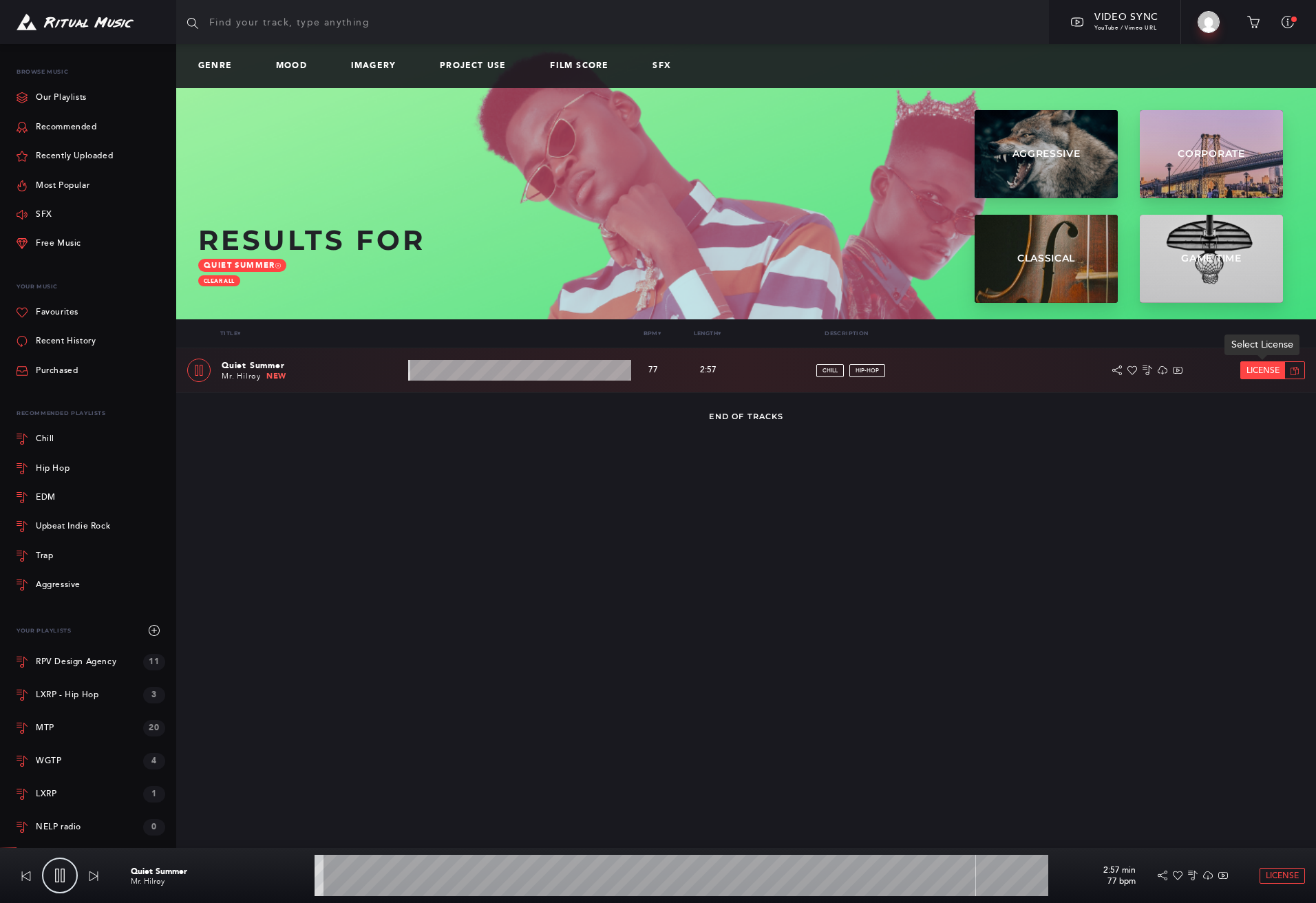
click at [1267, 371] on span "License" at bounding box center [1261, 370] width 33 height 9
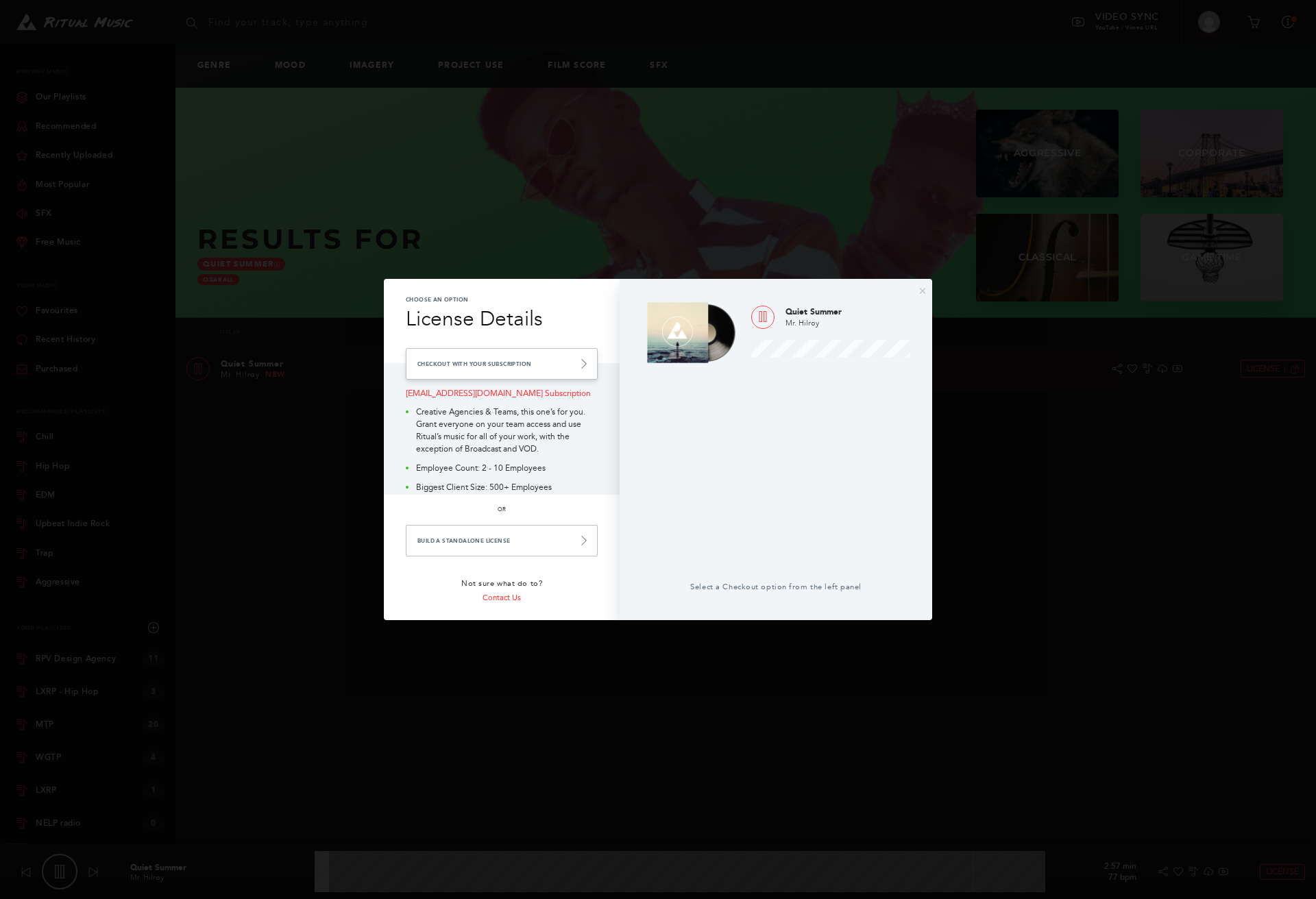
click at [474, 355] on link "Checkout with your Subscription" at bounding box center [502, 364] width 192 height 32
type input "7.95"
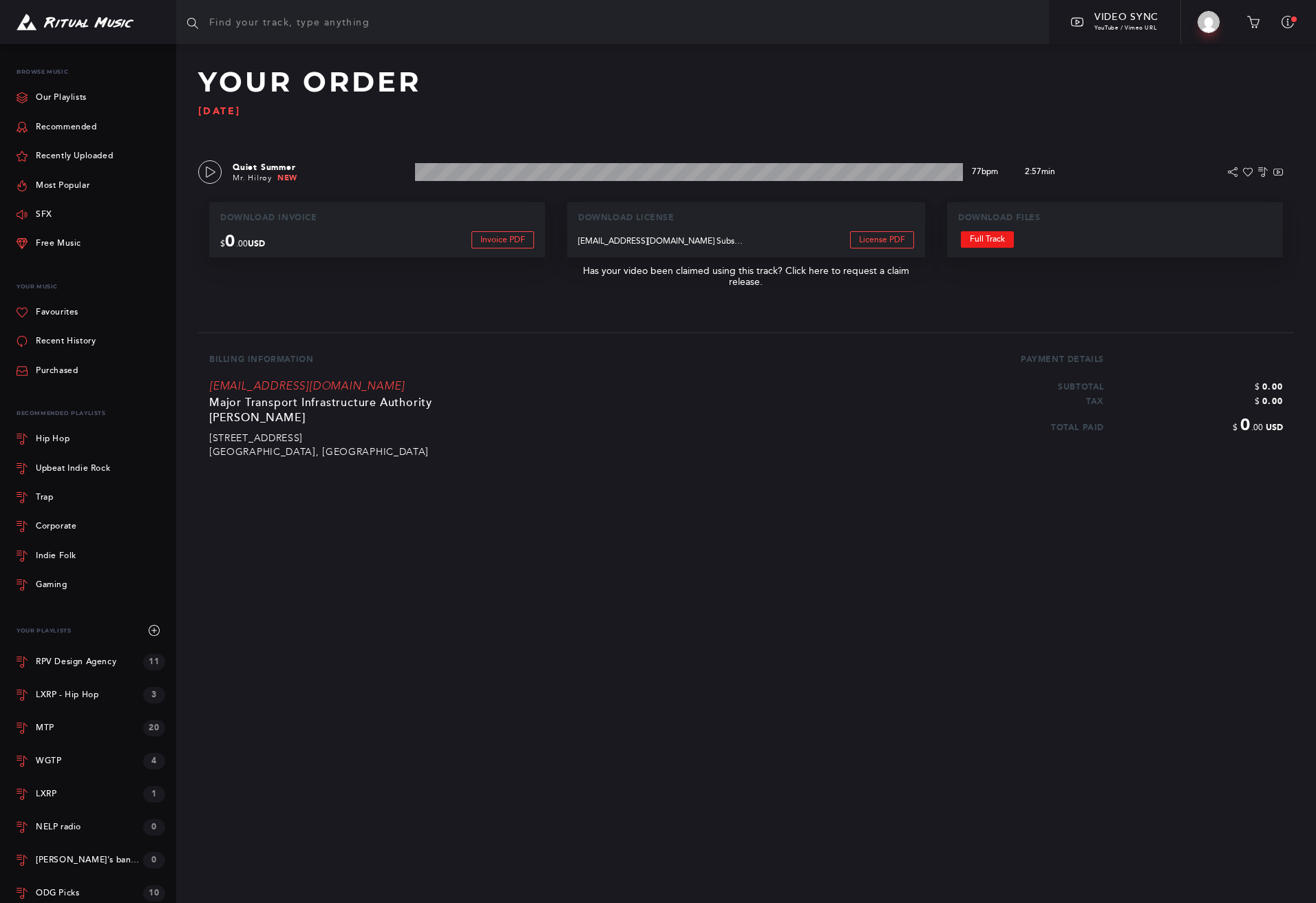
click at [985, 241] on link "Full Track" at bounding box center [986, 239] width 53 height 17
